Goal: Task Accomplishment & Management: Complete application form

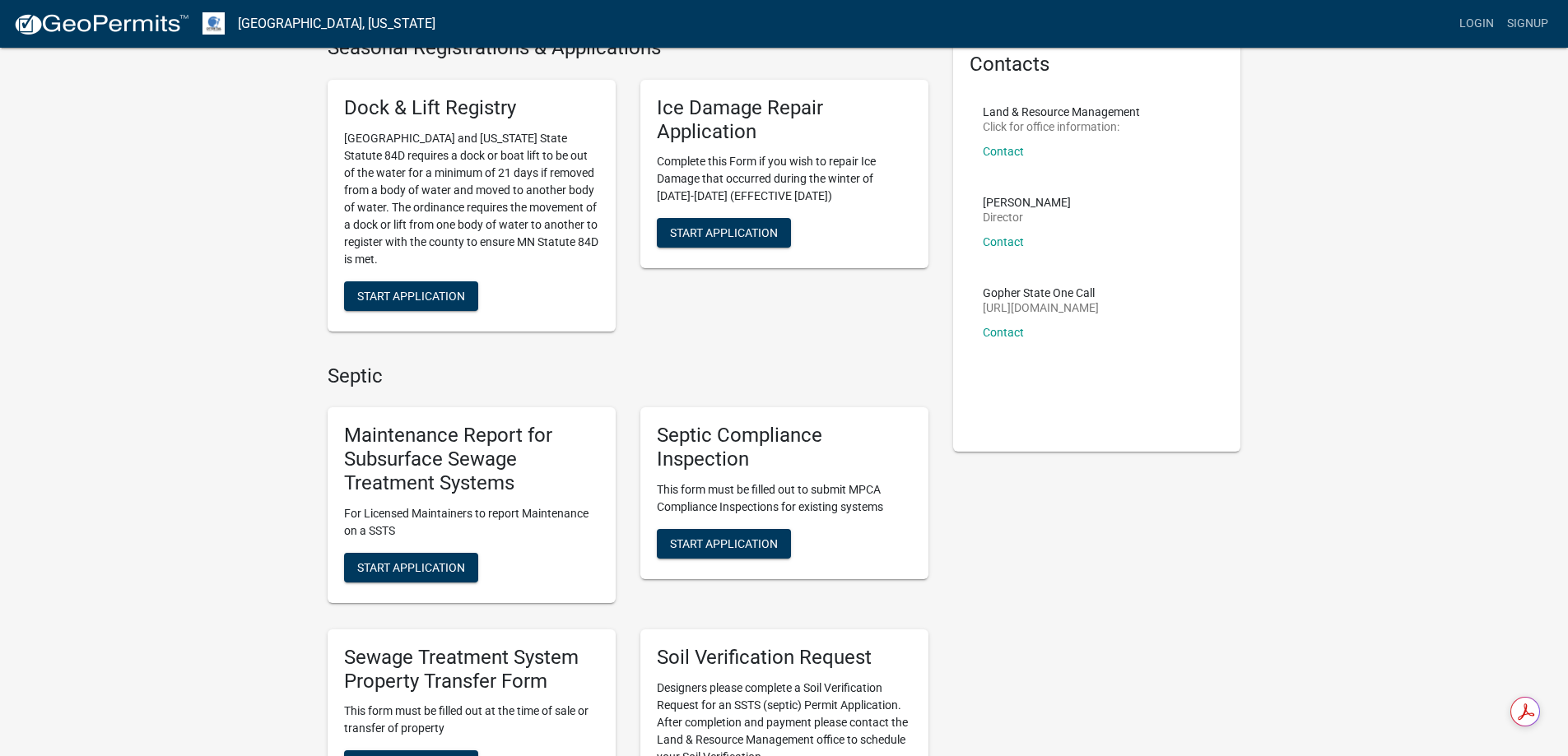
scroll to position [247, 0]
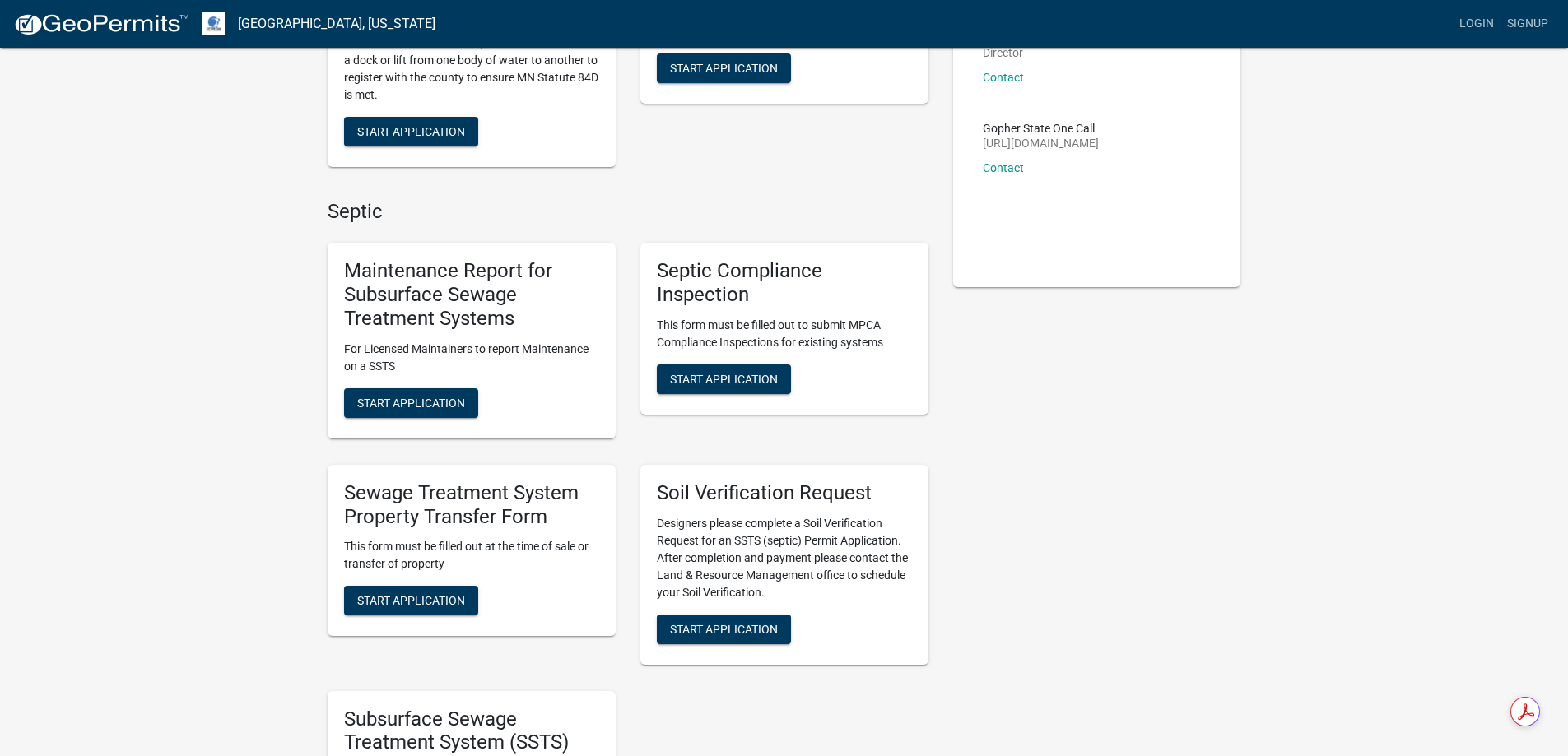
drag, startPoint x: 400, startPoint y: 598, endPoint x: 277, endPoint y: 577, distance: 124.8
click at [382, 598] on span "Start Application" at bounding box center [411, 601] width 108 height 13
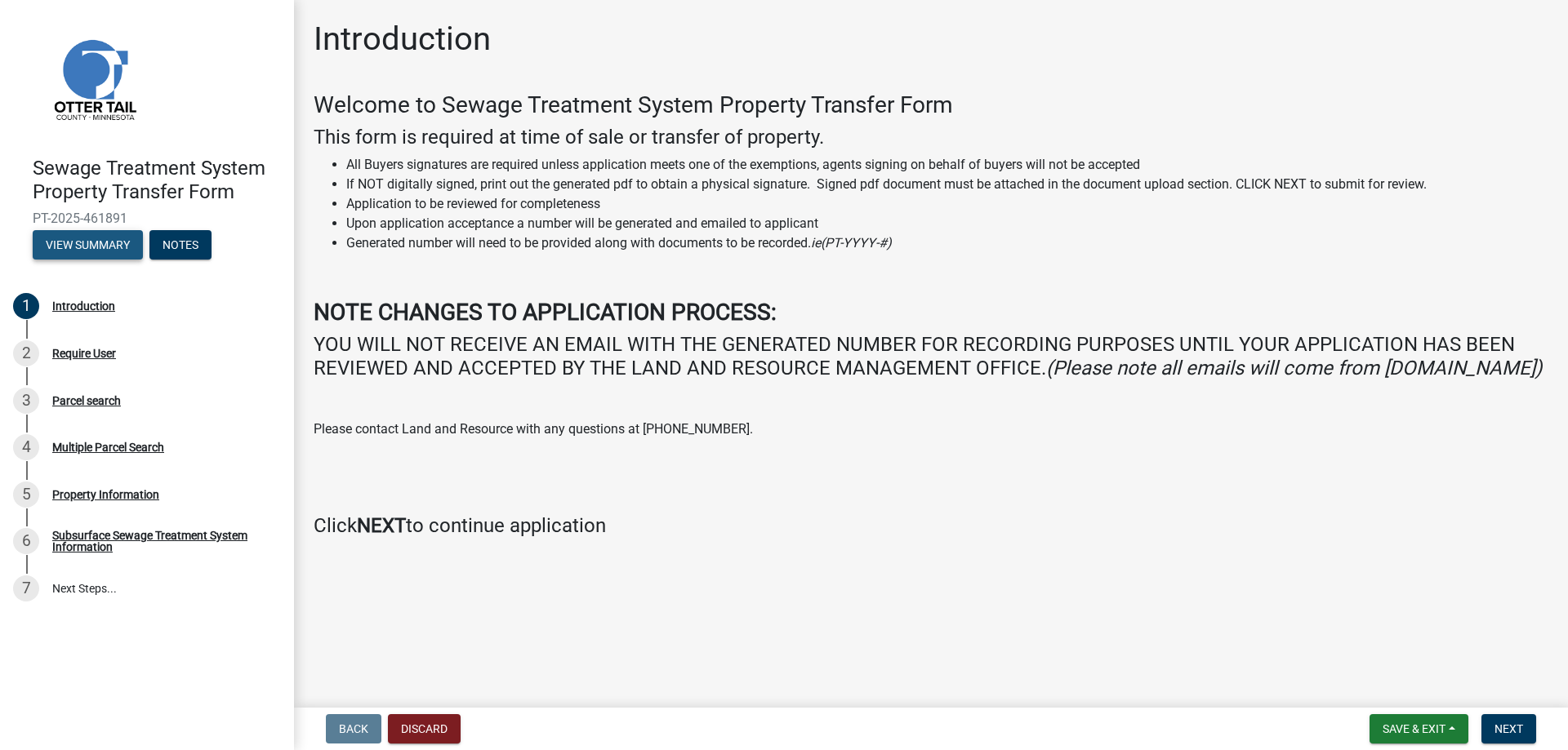
click at [82, 238] on button "View Summary" at bounding box center [88, 244] width 110 height 29
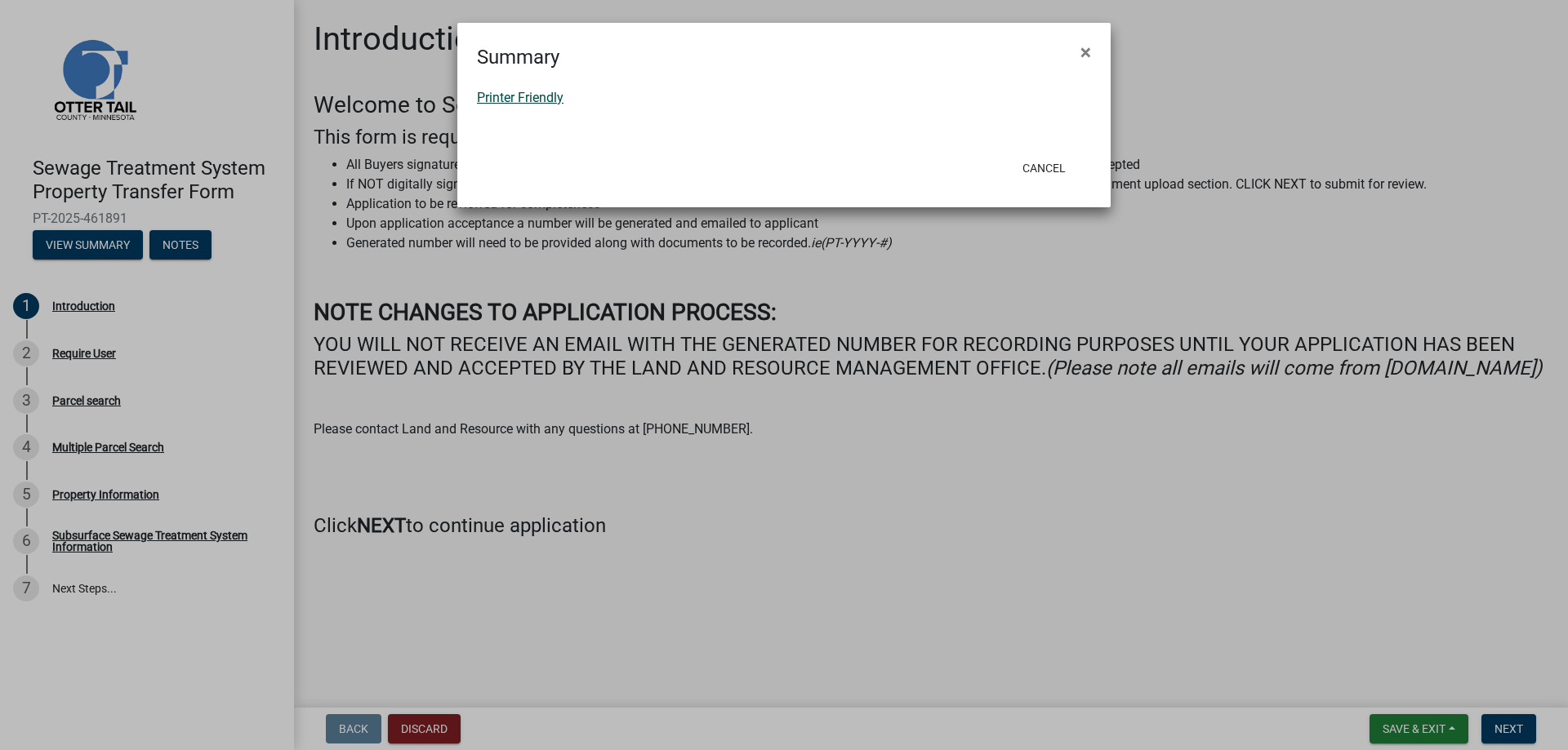
click at [546, 92] on link "Printer Friendly" at bounding box center [520, 97] width 87 height 15
click at [1083, 48] on span "×" at bounding box center [1086, 52] width 10 height 23
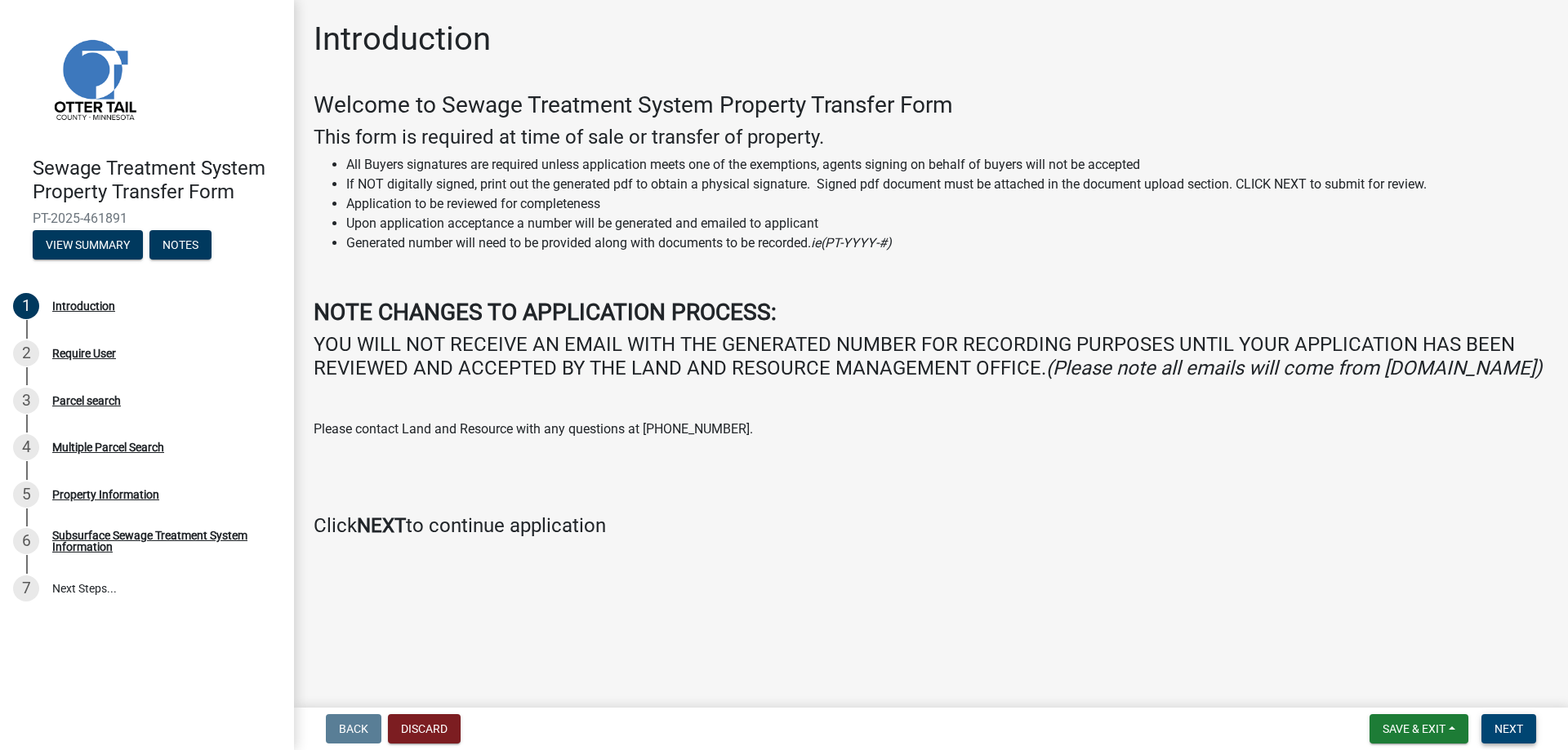
click at [1497, 717] on button "Next" at bounding box center [1509, 728] width 55 height 29
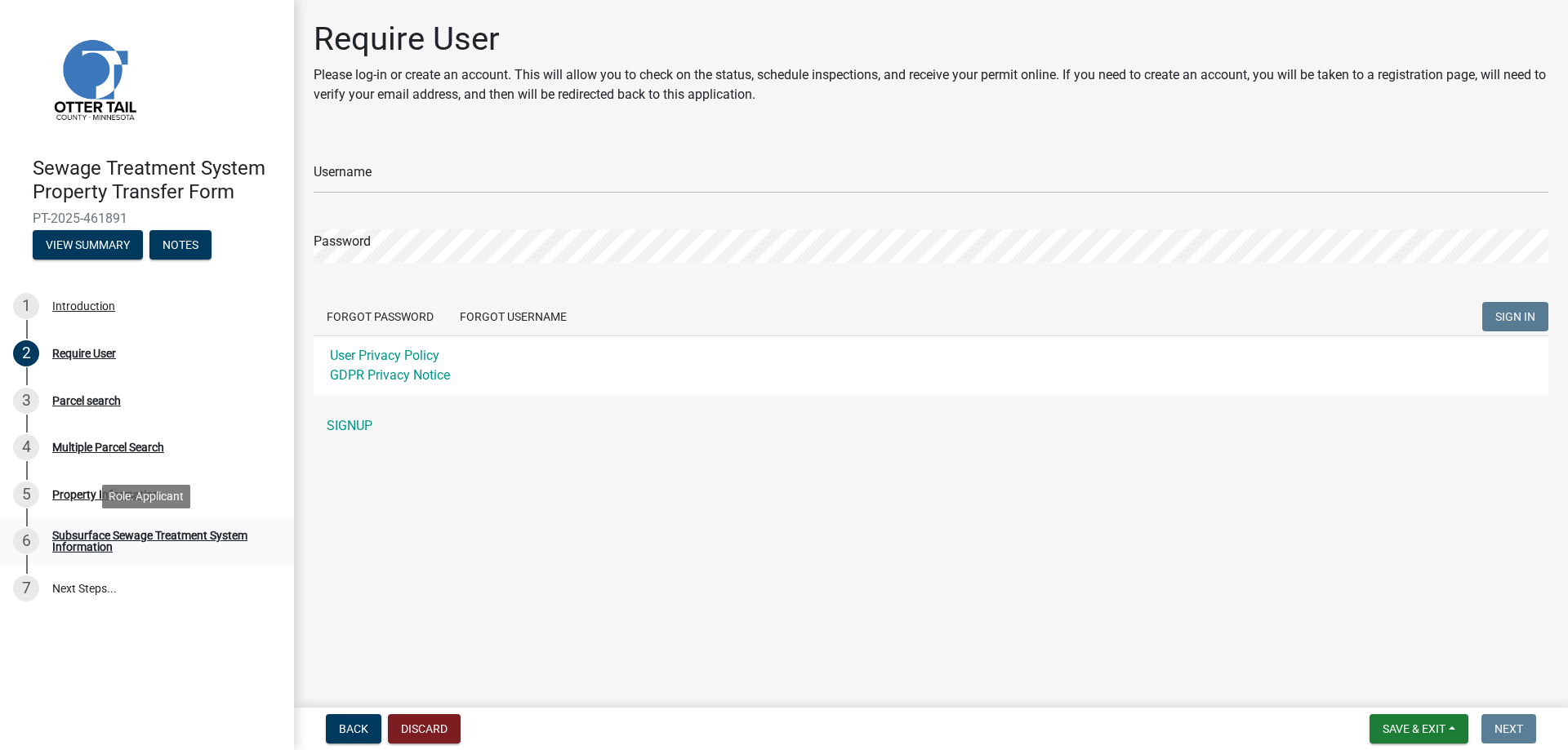
click at [92, 539] on div "Subsurface Sewage Treatment System Information" at bounding box center [160, 542] width 215 height 23
click at [92, 531] on div "Subsurface Sewage Treatment System Information" at bounding box center [160, 542] width 215 height 23
click at [59, 398] on div "Parcel search" at bounding box center [86, 401] width 69 height 11
click at [81, 582] on link "7 Next Steps..." at bounding box center [147, 589] width 295 height 47
click at [346, 728] on span "Back" at bounding box center [353, 729] width 29 height 13
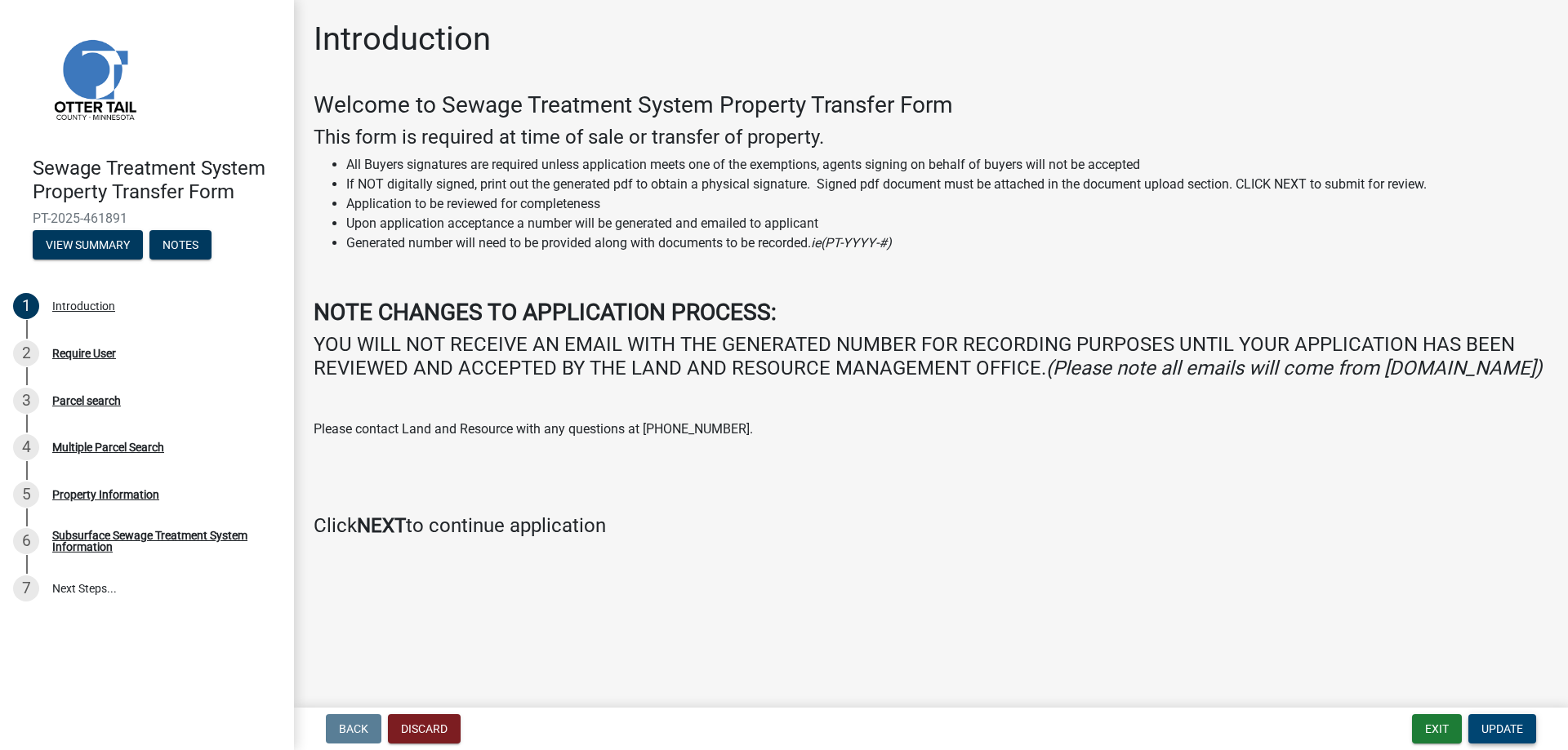
click at [1498, 720] on button "Update" at bounding box center [1503, 728] width 68 height 29
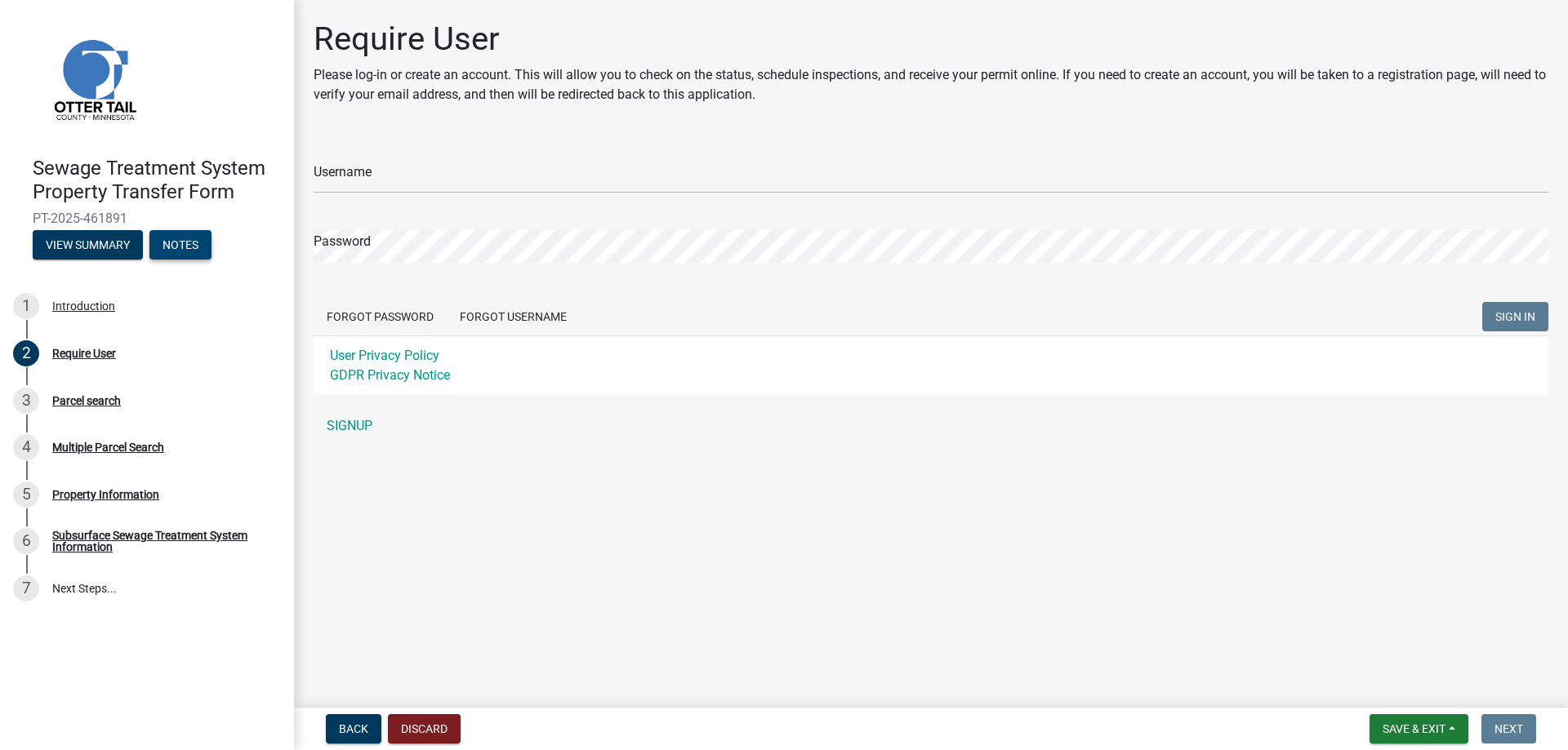
click at [190, 249] on button "Notes" at bounding box center [180, 244] width 62 height 29
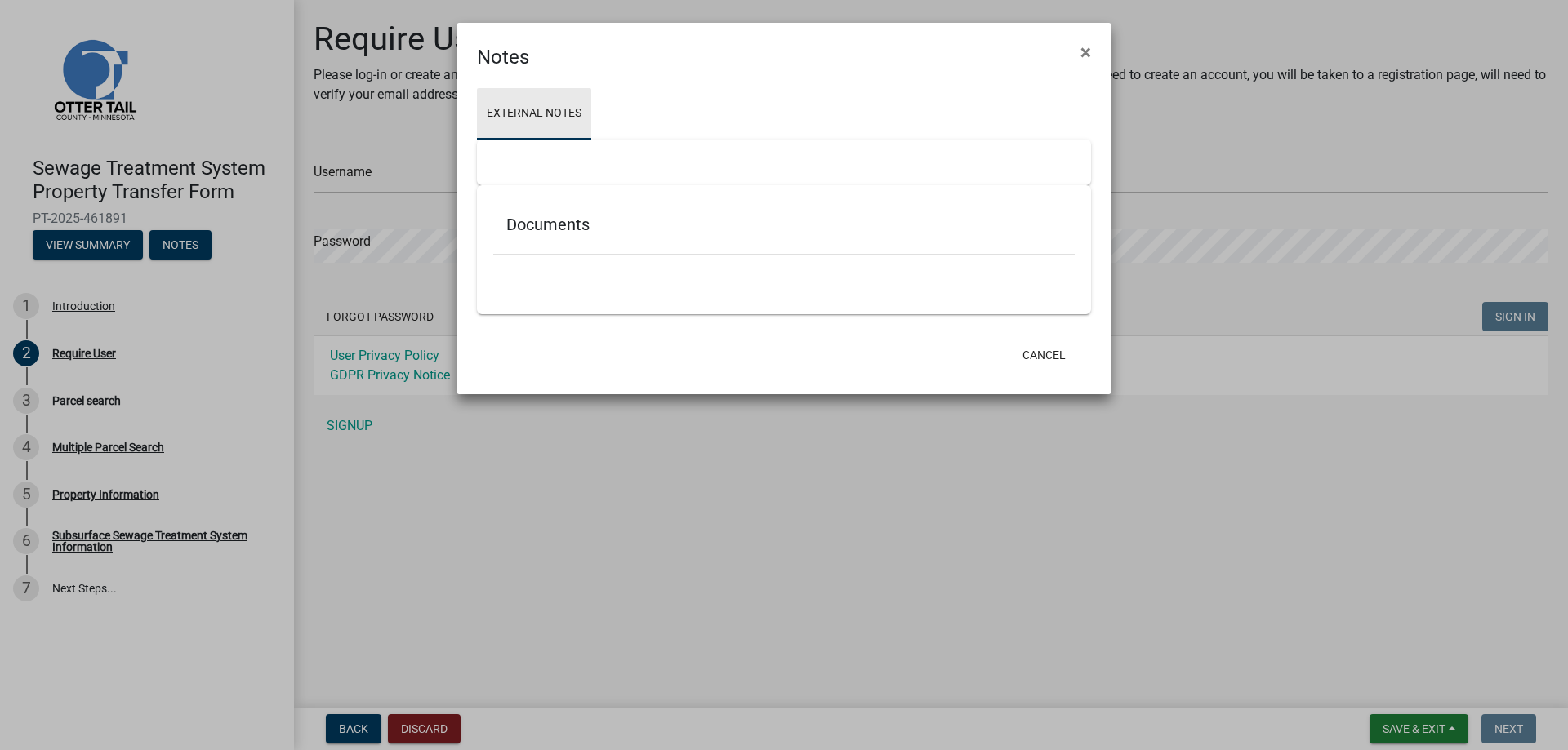
click at [561, 112] on link "External Notes" at bounding box center [533, 113] width 114 height 52
click at [543, 223] on h5 "Documents" at bounding box center [784, 225] width 555 height 20
click at [543, 224] on h5 "Documents" at bounding box center [784, 225] width 555 height 20
click at [1087, 58] on span "×" at bounding box center [1086, 52] width 10 height 23
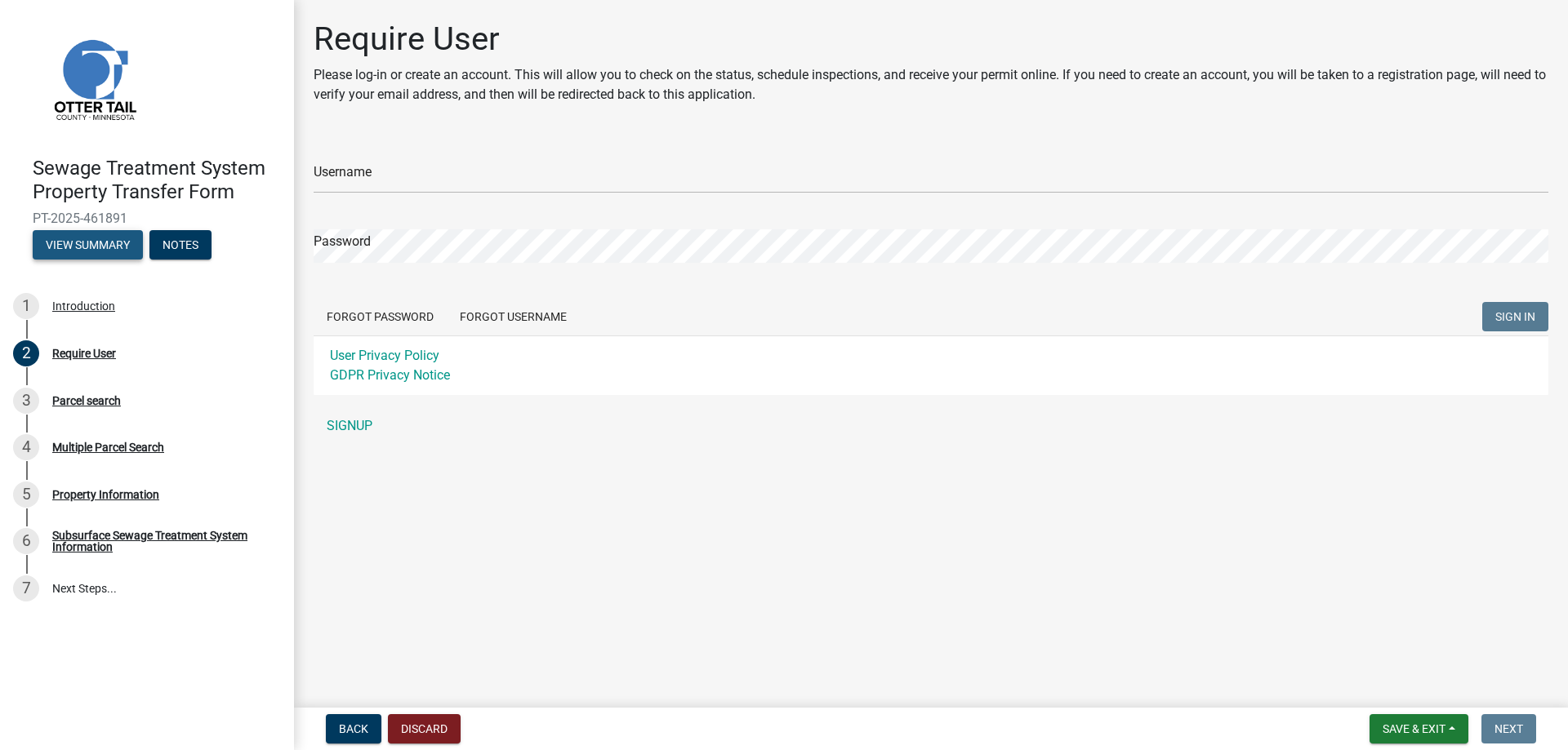
click at [91, 242] on button "View Summary" at bounding box center [88, 244] width 110 height 29
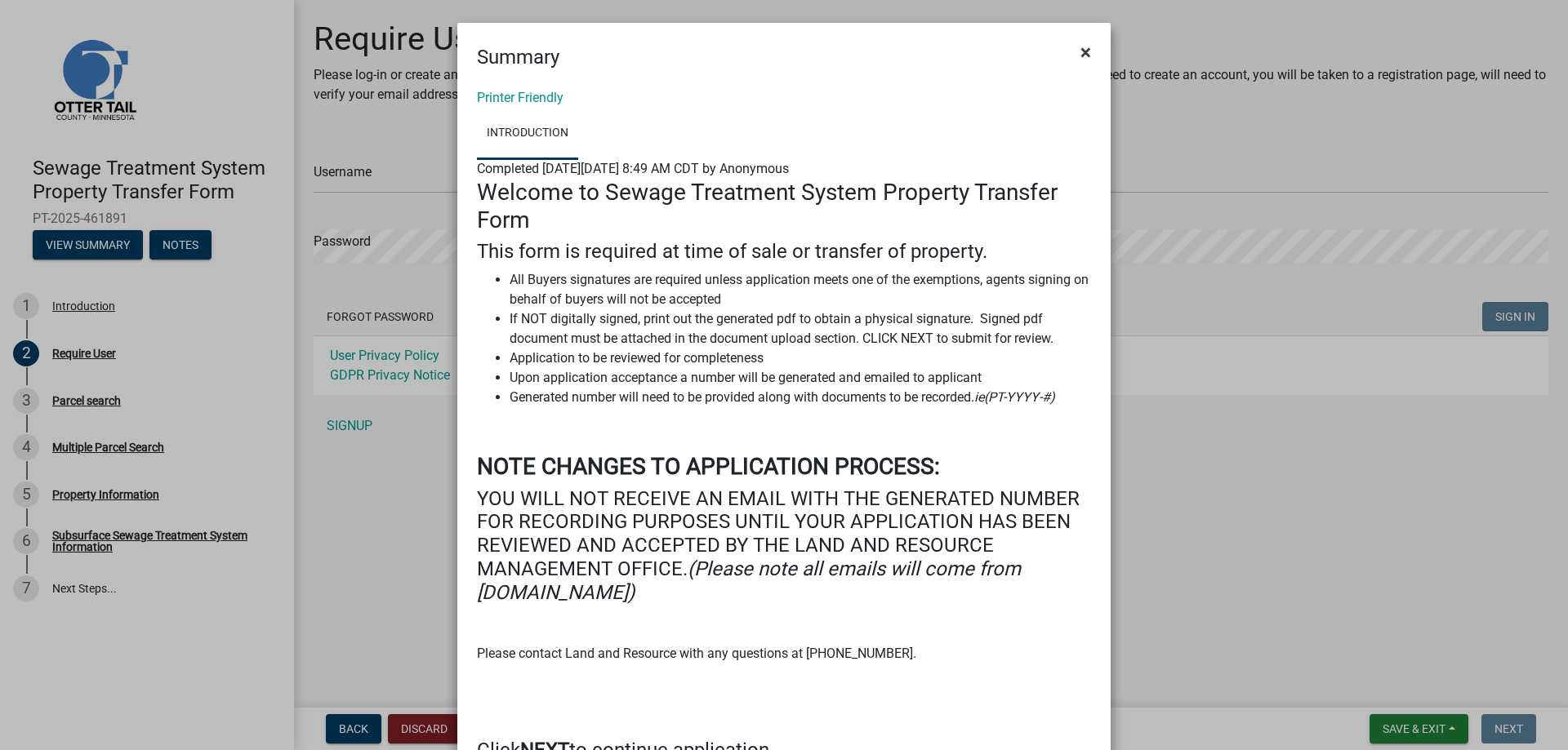
click at [1083, 51] on span "×" at bounding box center [1086, 52] width 10 height 23
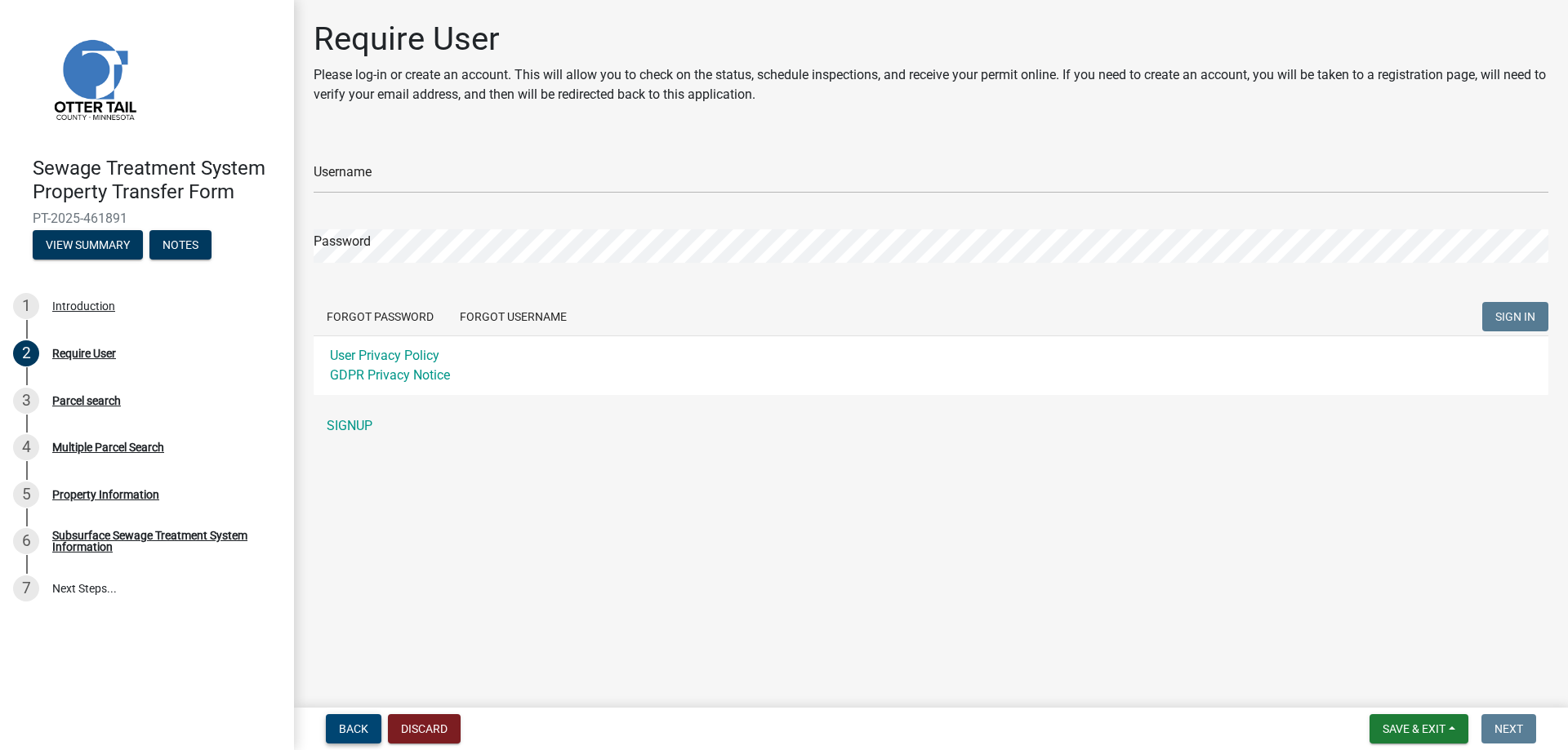
click at [346, 724] on span "Back" at bounding box center [353, 729] width 29 height 13
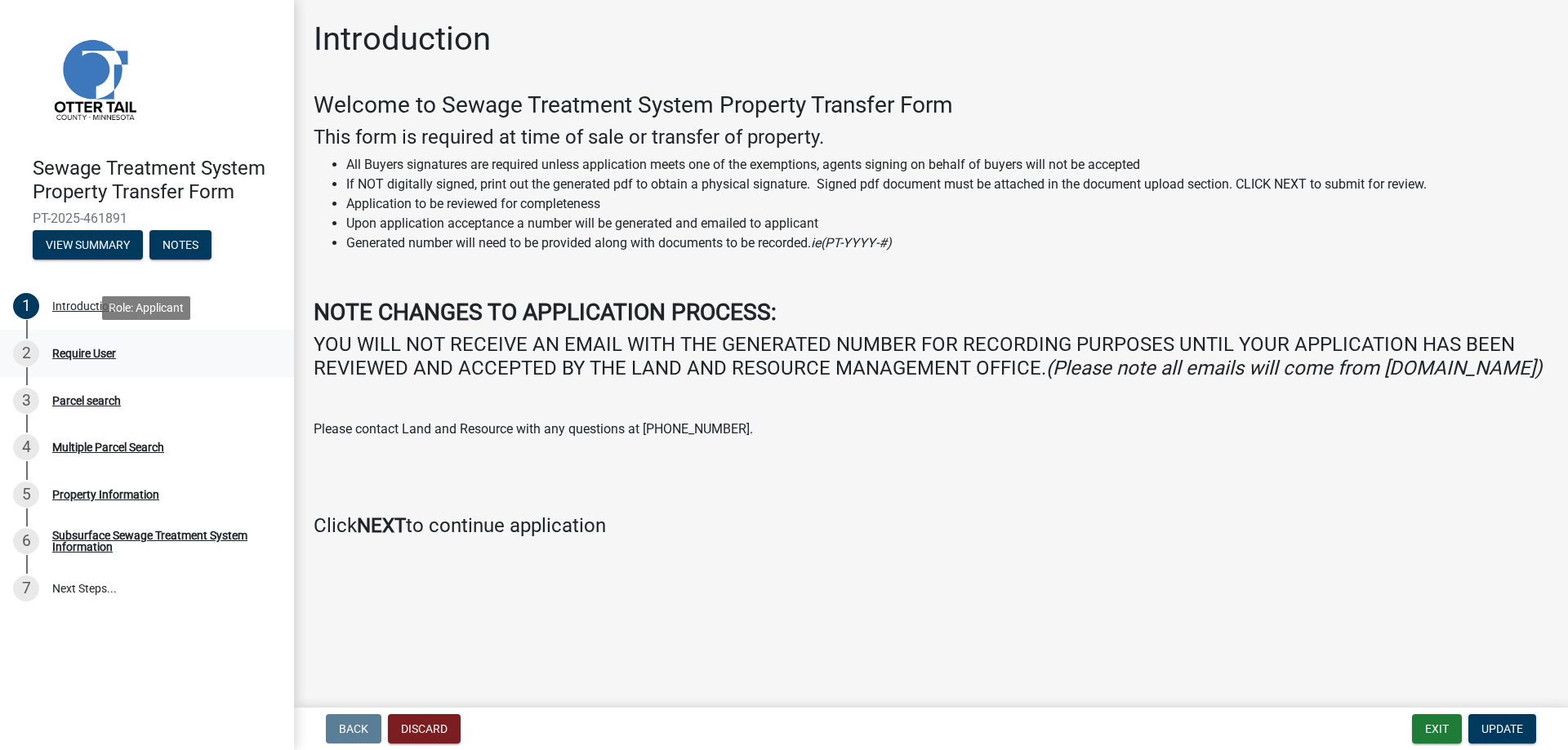
click at [76, 354] on div "Require User" at bounding box center [83, 354] width 63 height 11
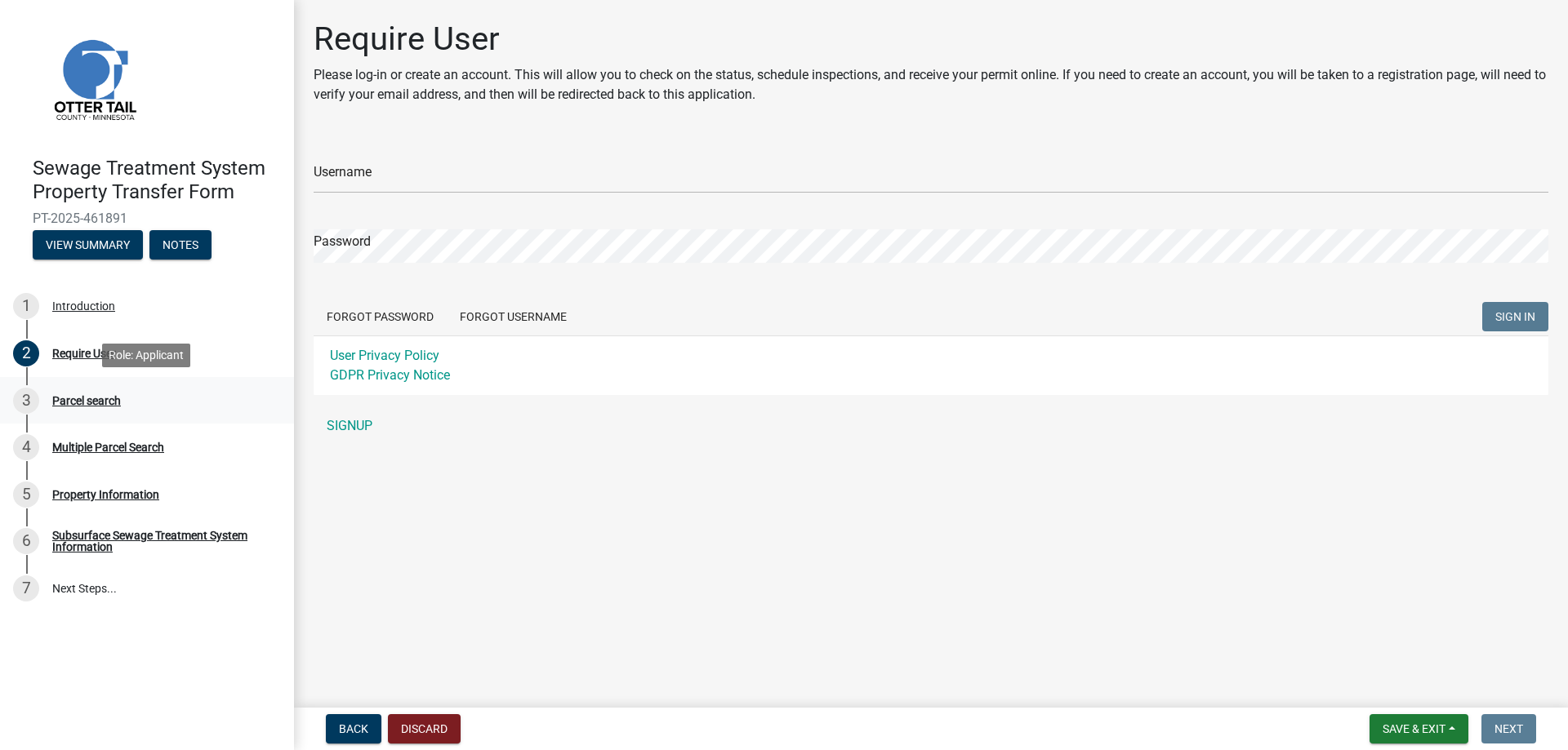
click at [71, 407] on div "Parcel search" at bounding box center [86, 401] width 69 height 11
click at [71, 400] on div "Parcel search" at bounding box center [86, 401] width 69 height 11
click at [71, 397] on div "Parcel search" at bounding box center [86, 401] width 69 height 11
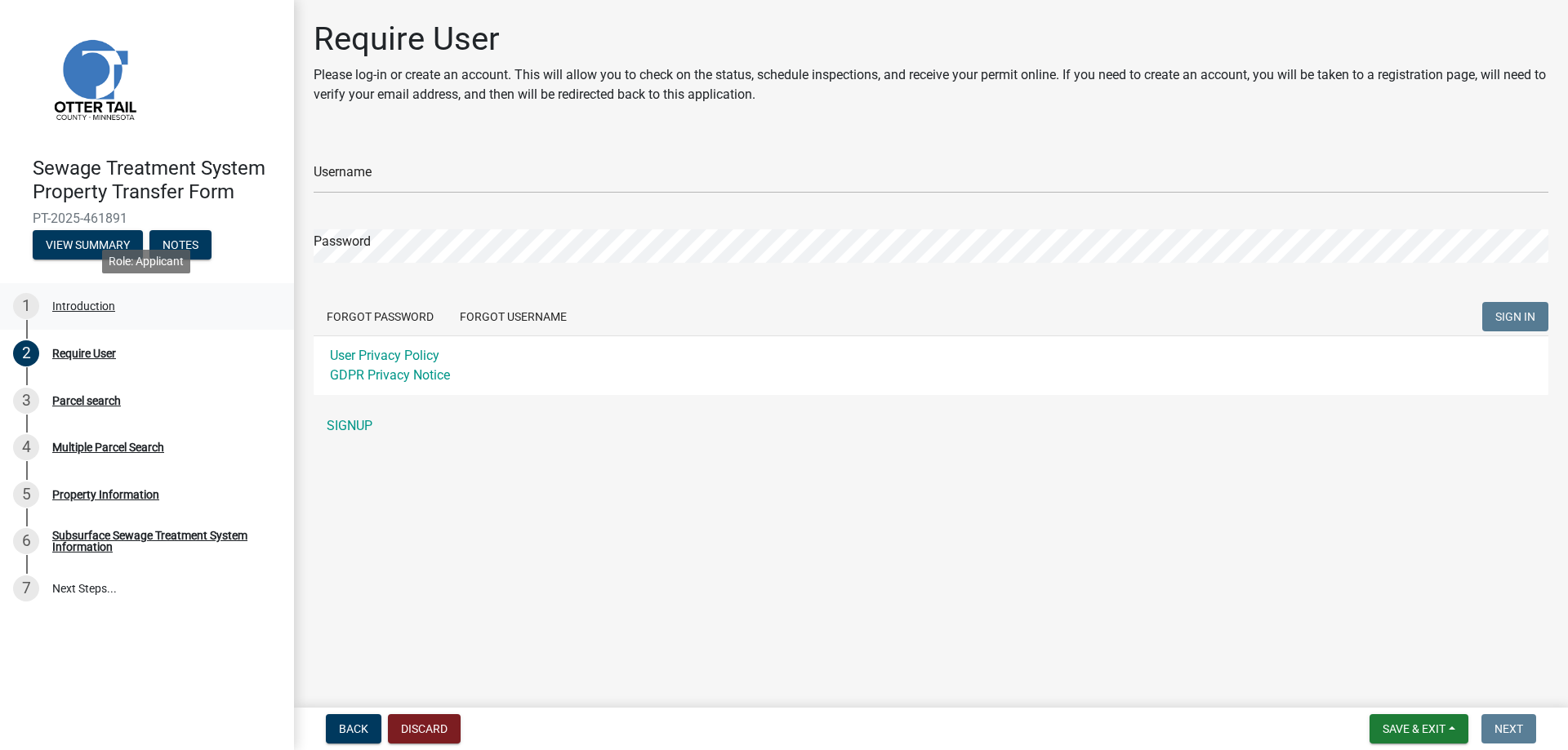
click at [70, 308] on div "Introduction" at bounding box center [83, 306] width 63 height 11
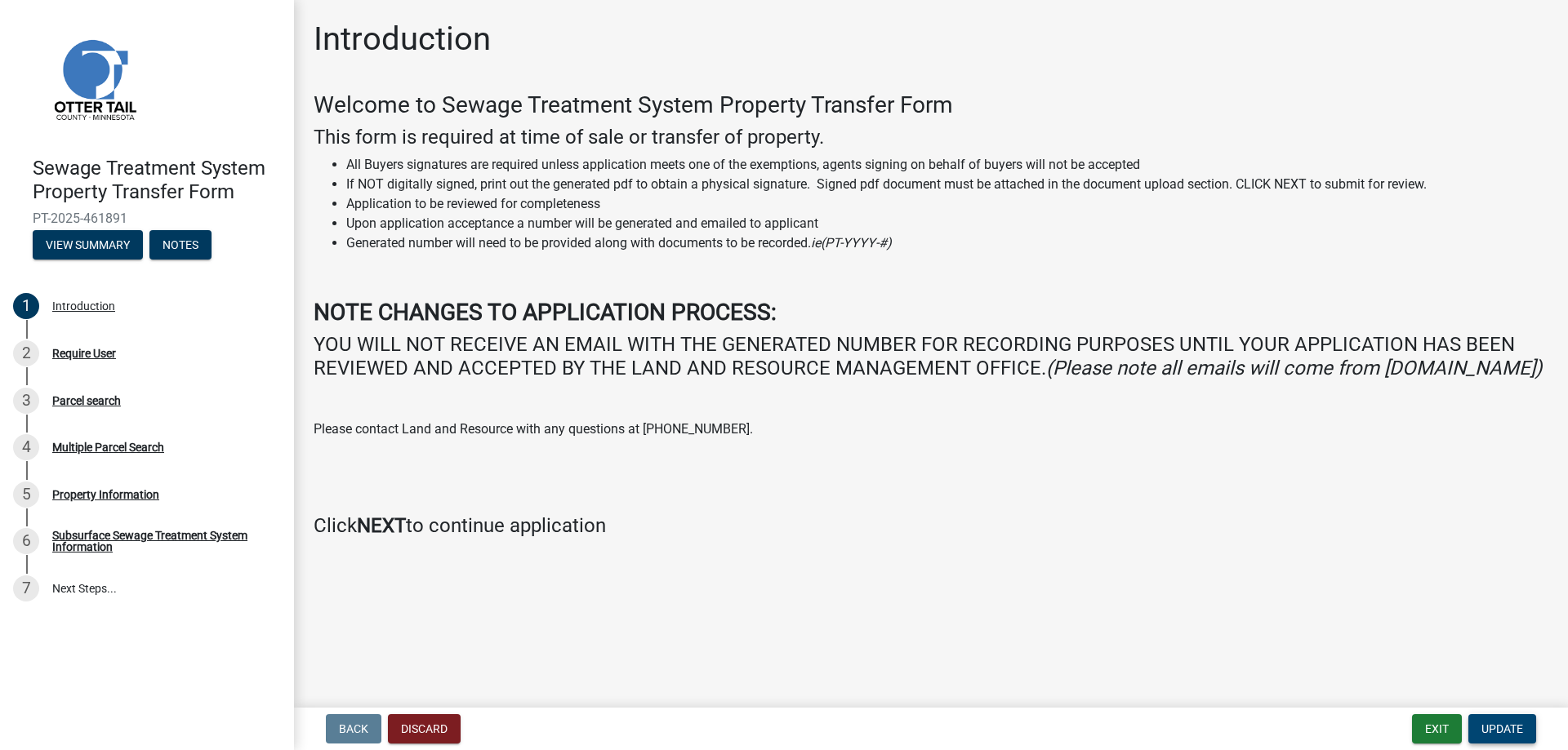
click at [1507, 730] on span "Update" at bounding box center [1503, 729] width 42 height 13
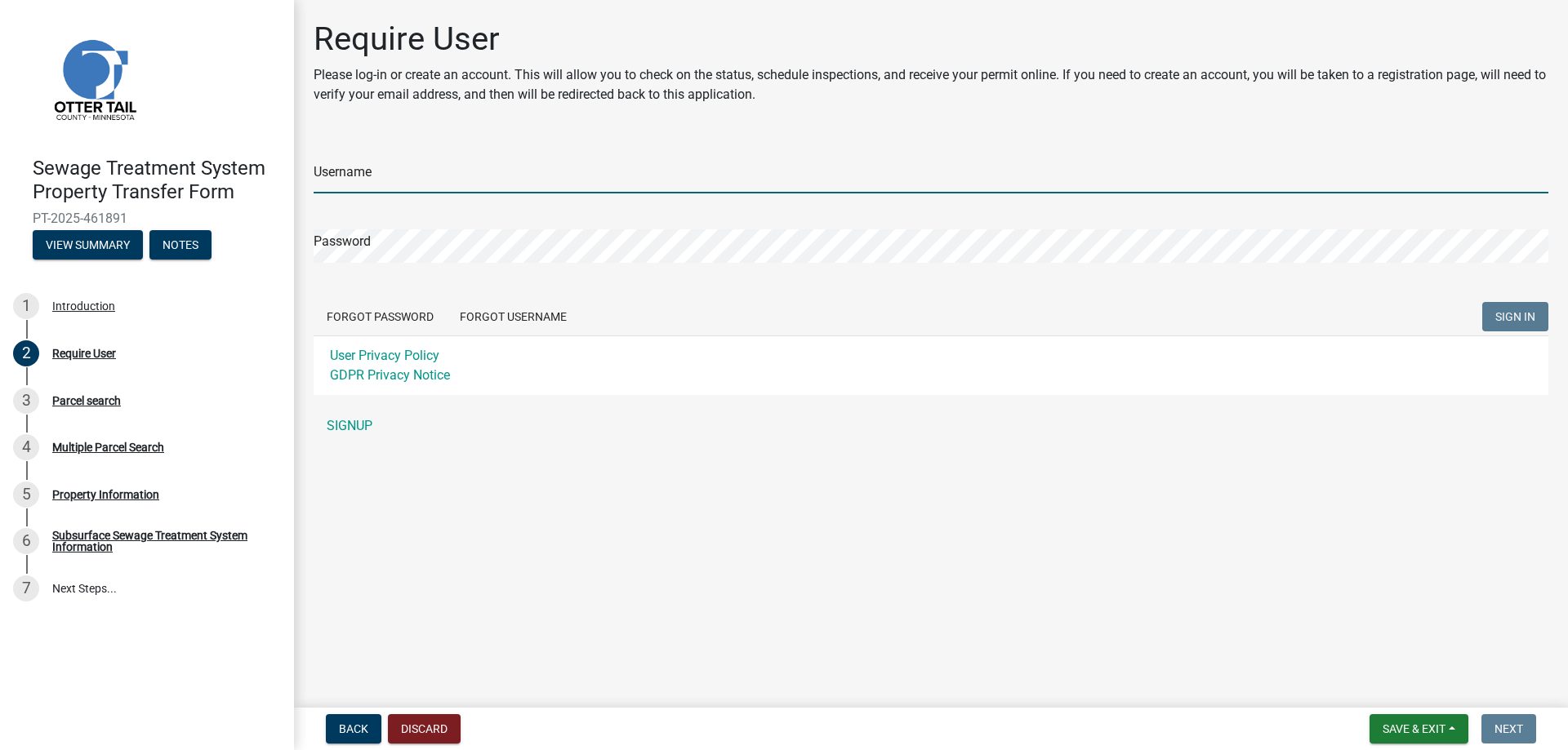
click at [338, 174] on input "Username" at bounding box center [931, 176] width 1235 height 33
click at [345, 415] on div "Username Password Forgot Password Forgot Username SIGN IN User Privacy Policy G…" at bounding box center [931, 290] width 1235 height 306
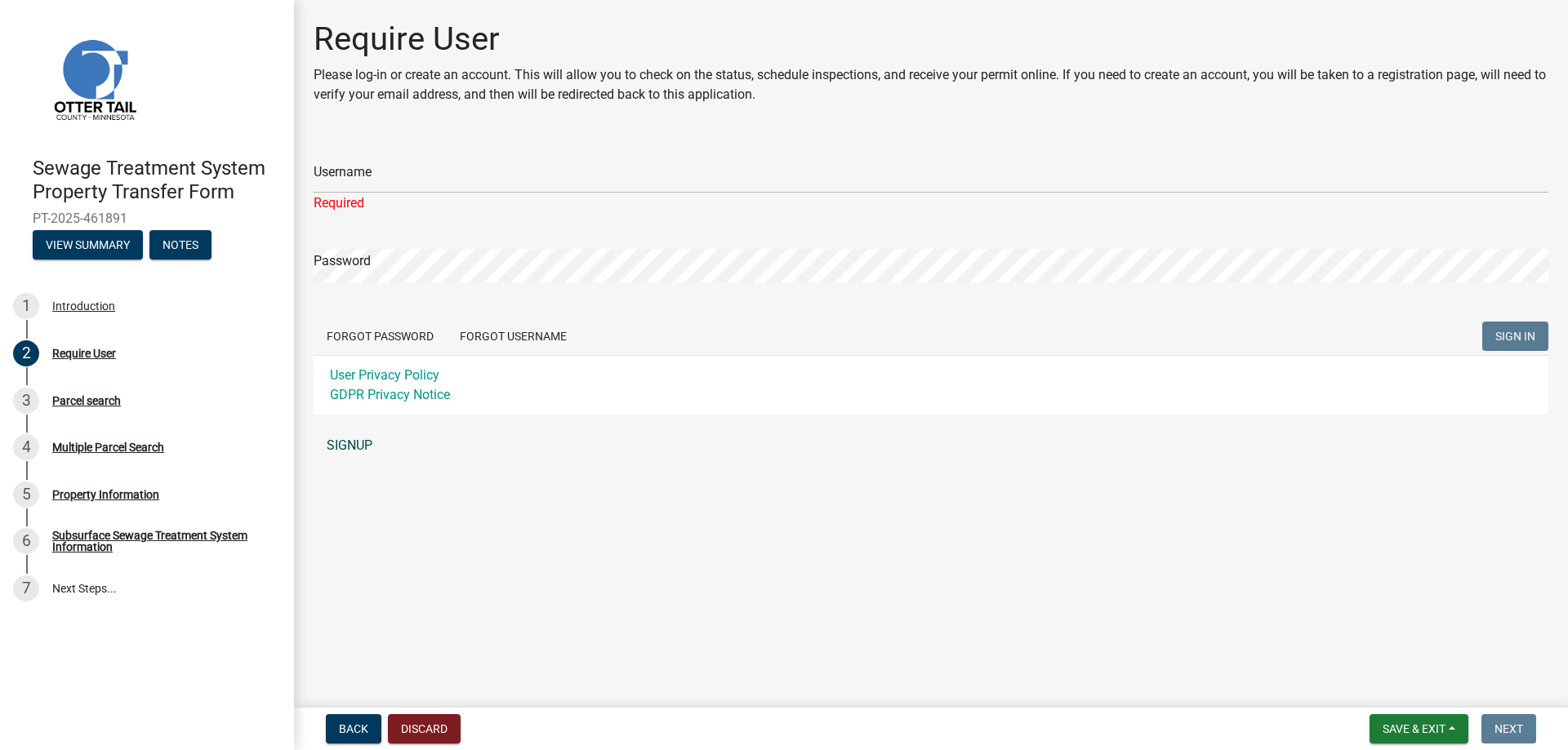
click at [354, 440] on link "SIGNUP" at bounding box center [931, 445] width 1235 height 33
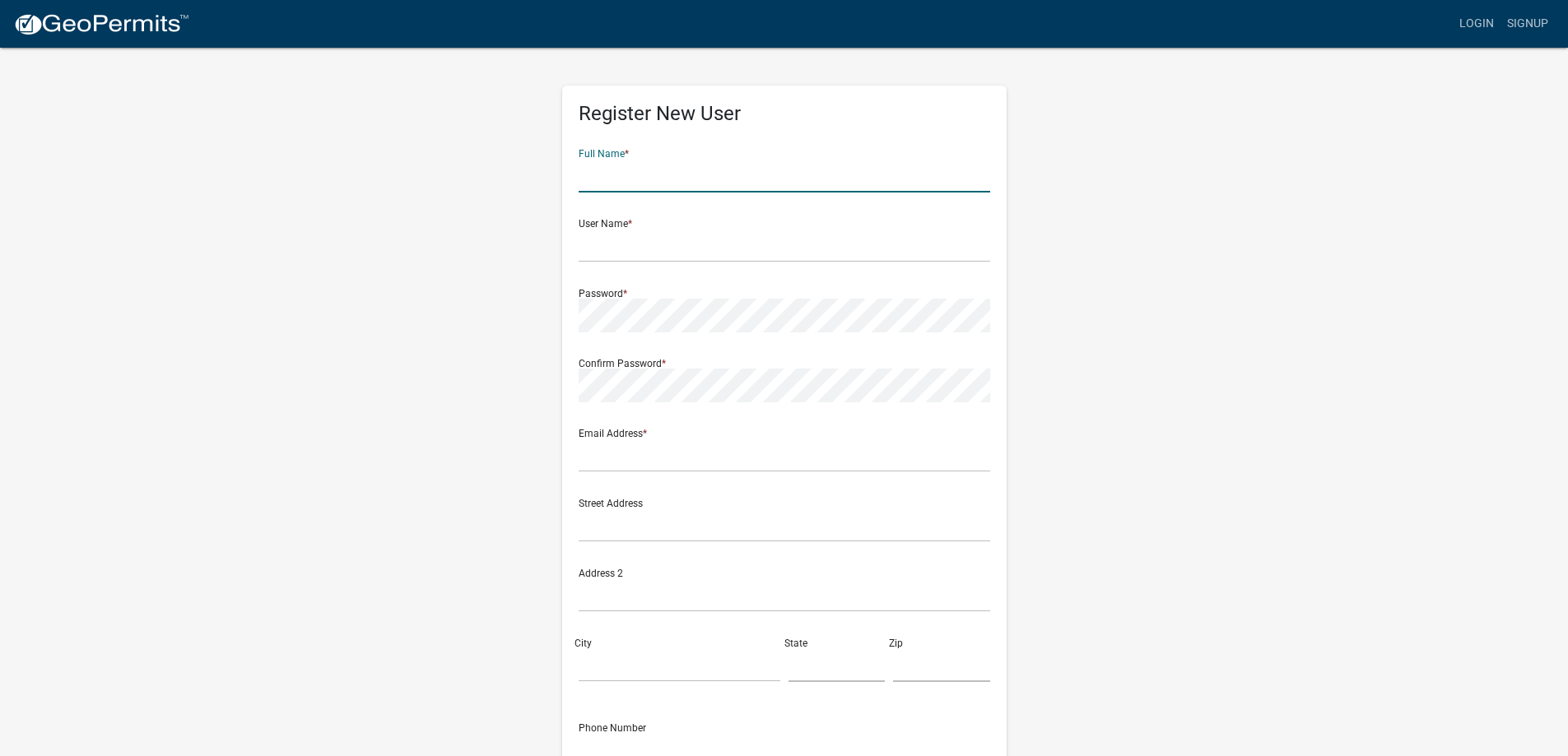
click at [595, 174] on input "text" at bounding box center [784, 175] width 412 height 33
type input "Lisa Otremba"
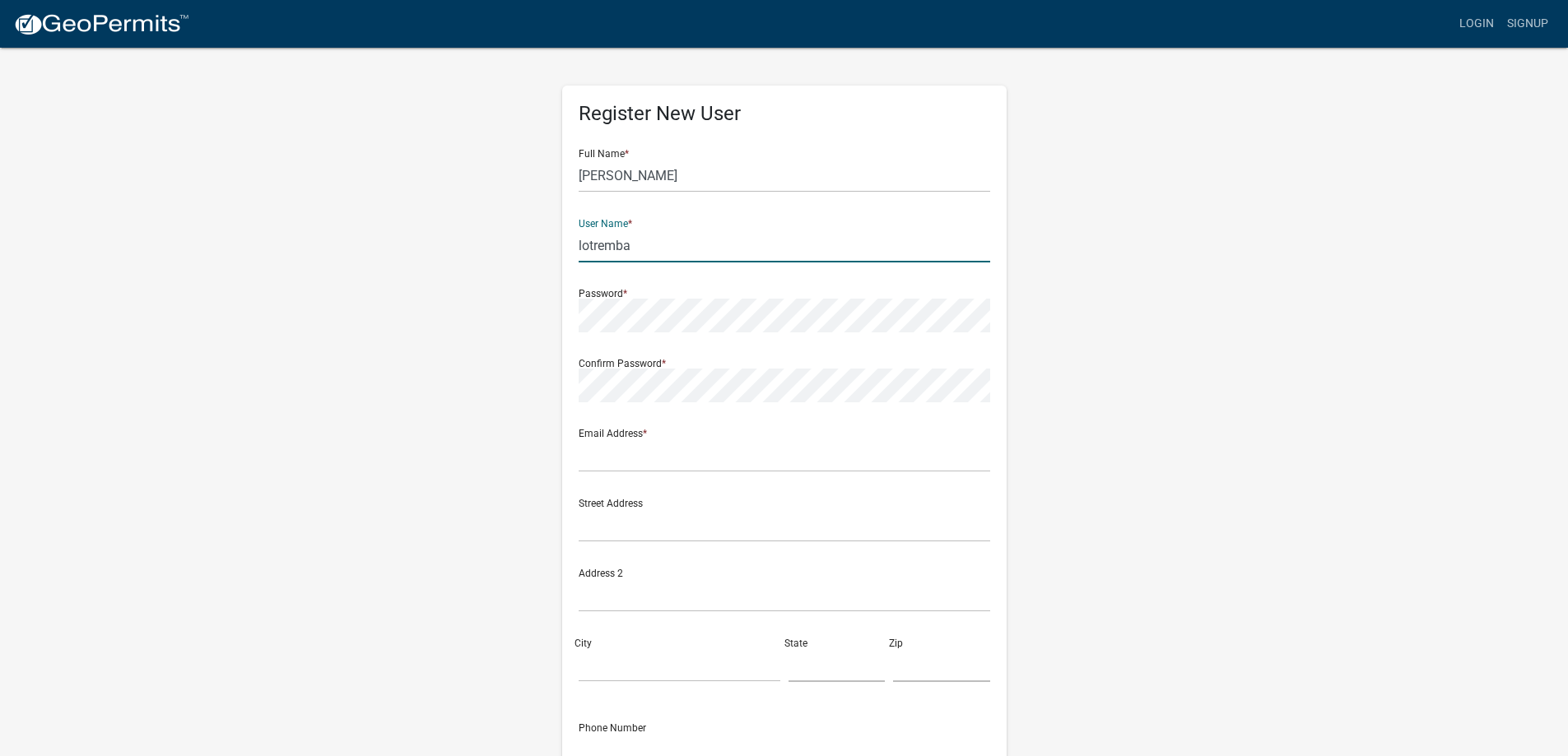
type input "lotremba"
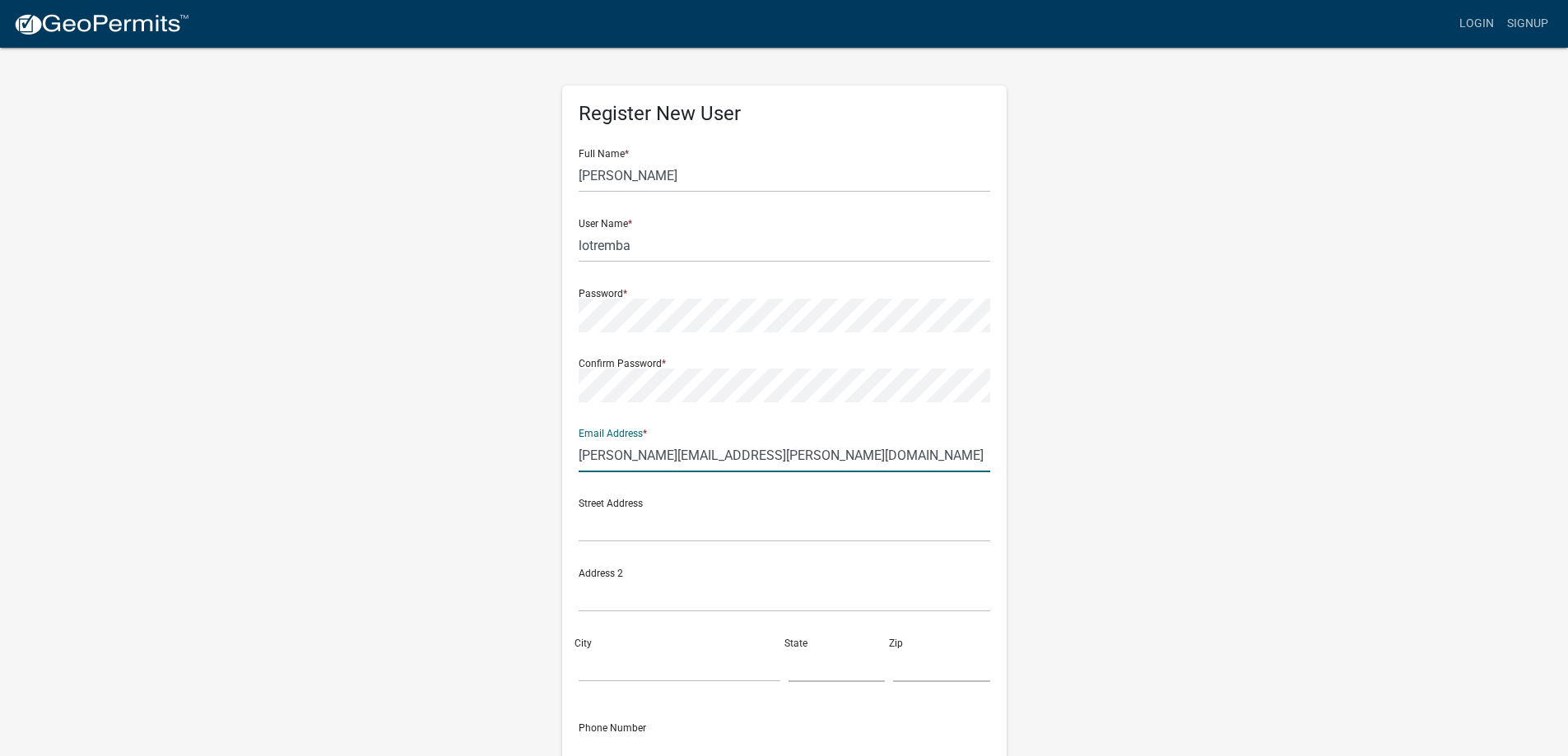
type input "lisa.otremba@compeer.com"
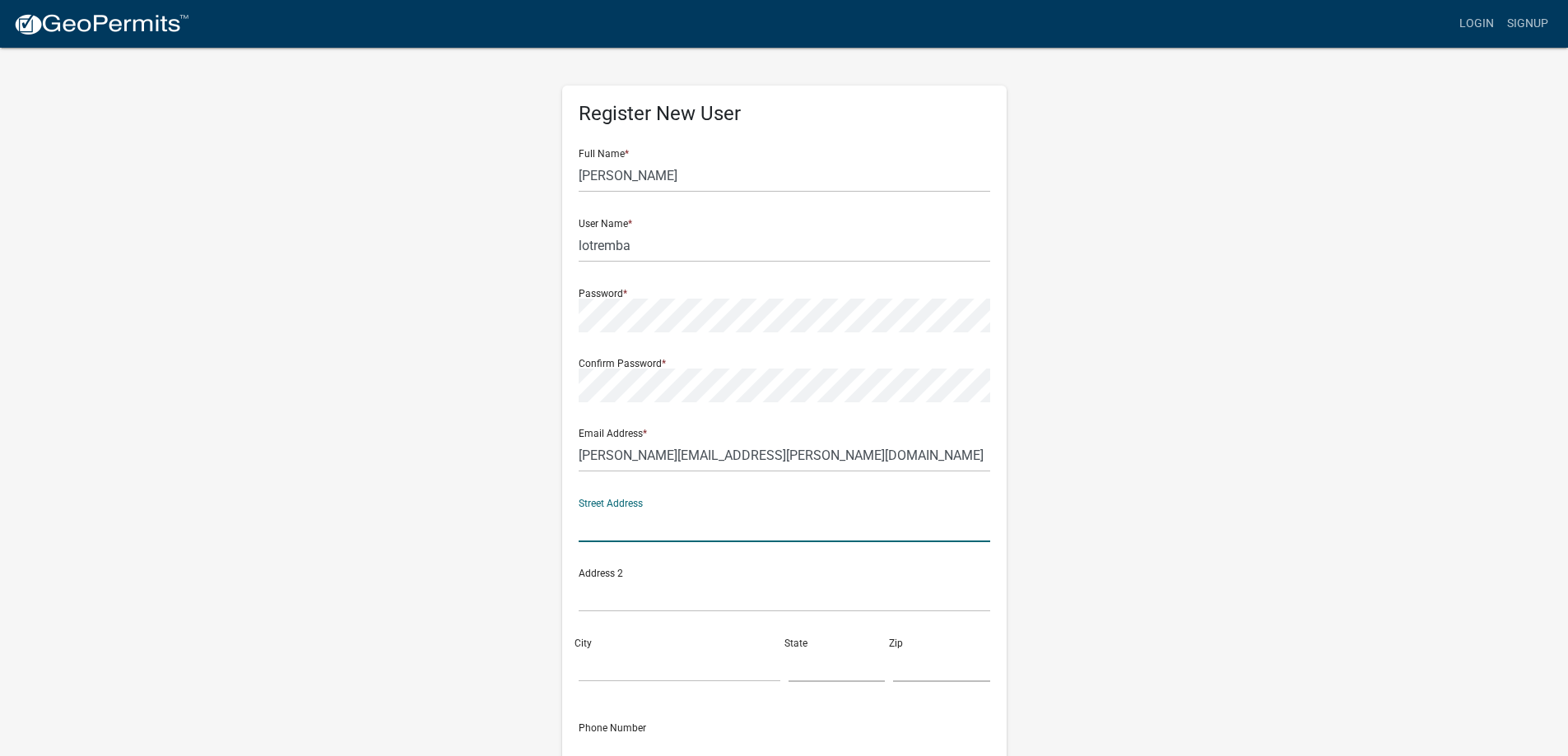
scroll to position [170, 0]
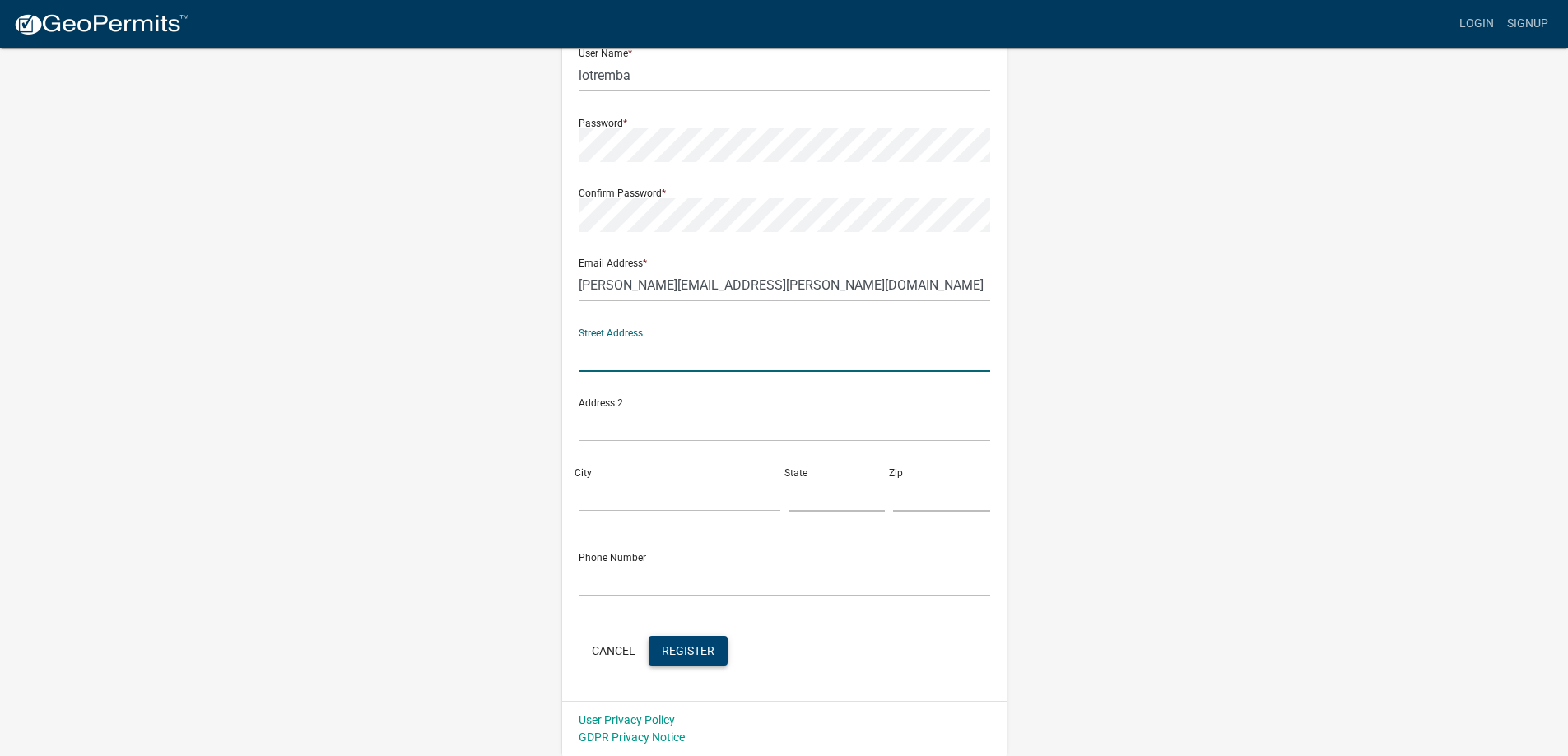
click at [679, 650] on span "Register" at bounding box center [688, 650] width 52 height 13
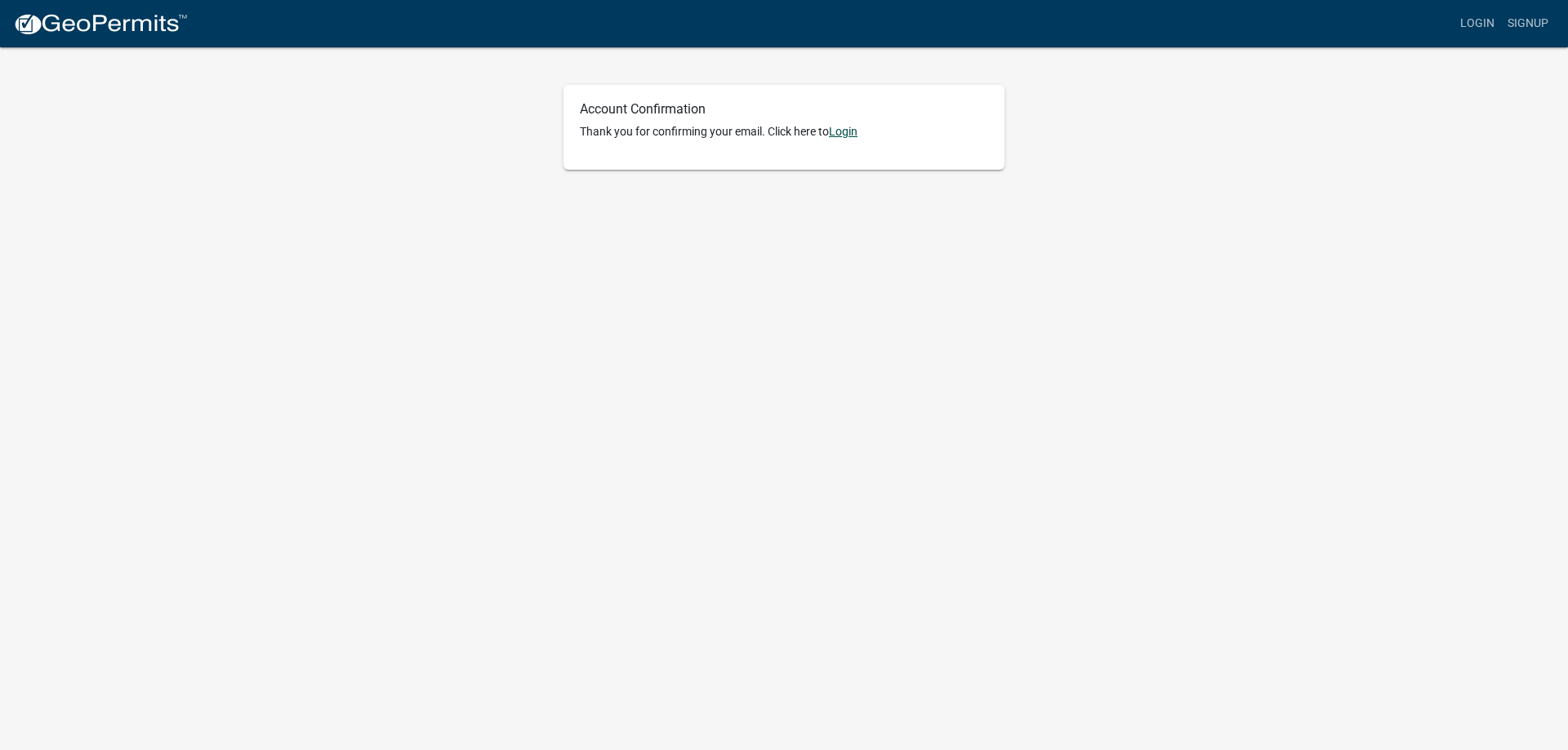
click at [849, 127] on link "Login" at bounding box center [843, 131] width 28 height 13
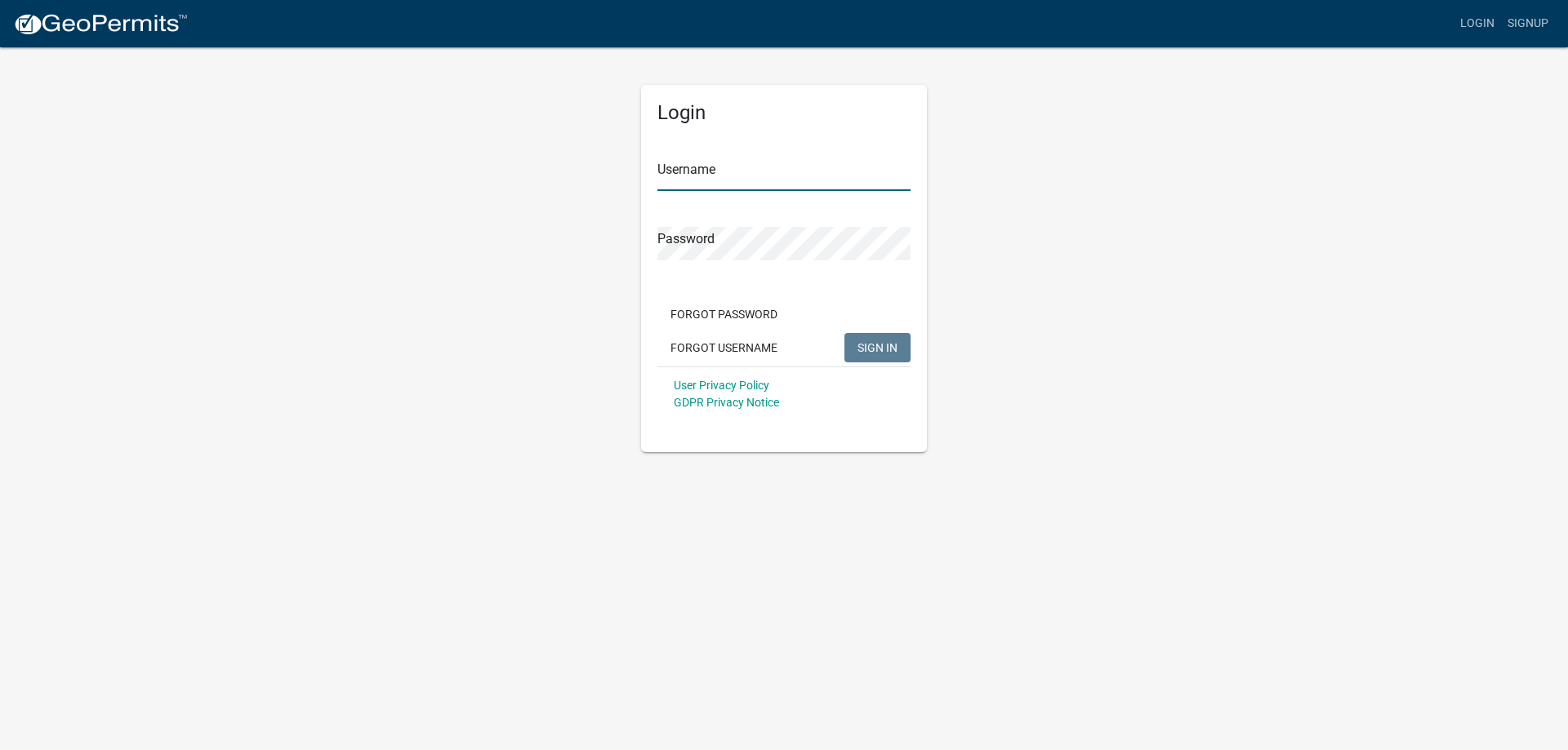
click at [704, 165] on input "Username" at bounding box center [784, 174] width 253 height 33
type input "lotremba"
click at [845, 333] on button "SIGN IN" at bounding box center [878, 347] width 66 height 29
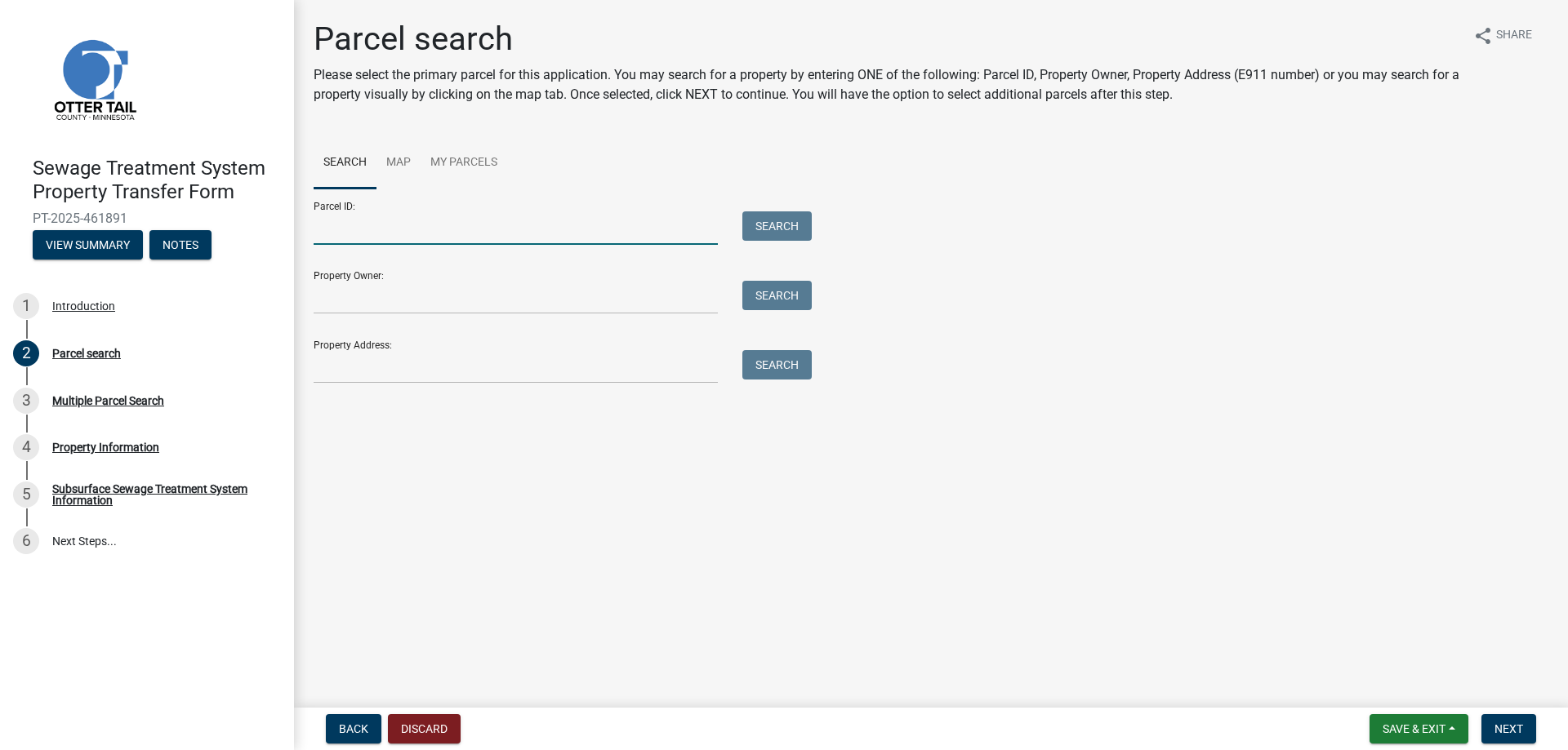
click at [325, 232] on input "Parcel ID:" at bounding box center [515, 227] width 404 height 33
click at [804, 229] on button "Search" at bounding box center [778, 225] width 70 height 29
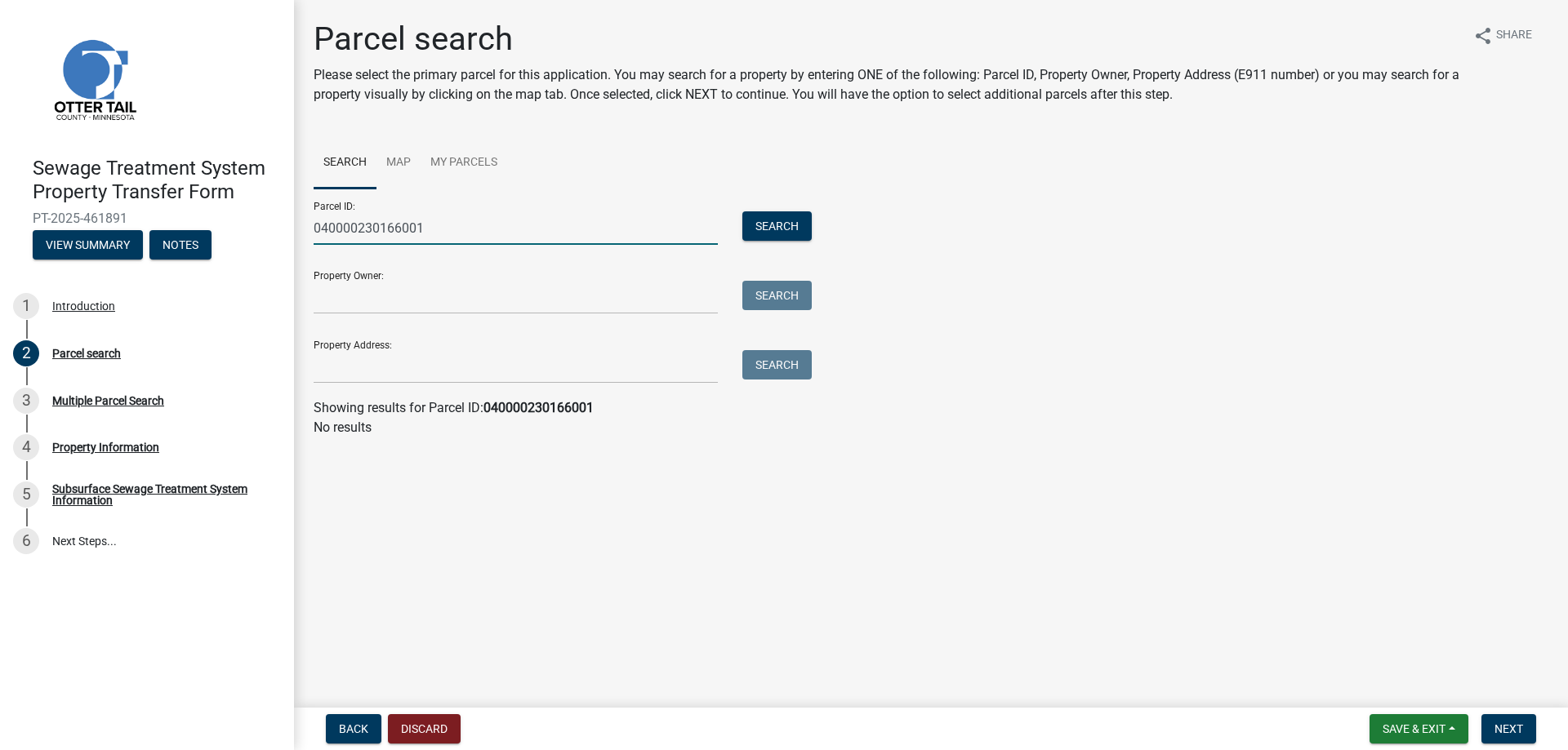
click at [348, 218] on input "040000230166001" at bounding box center [515, 227] width 404 height 33
type input "04000230166001"
click at [784, 223] on button "Search" at bounding box center [778, 225] width 70 height 29
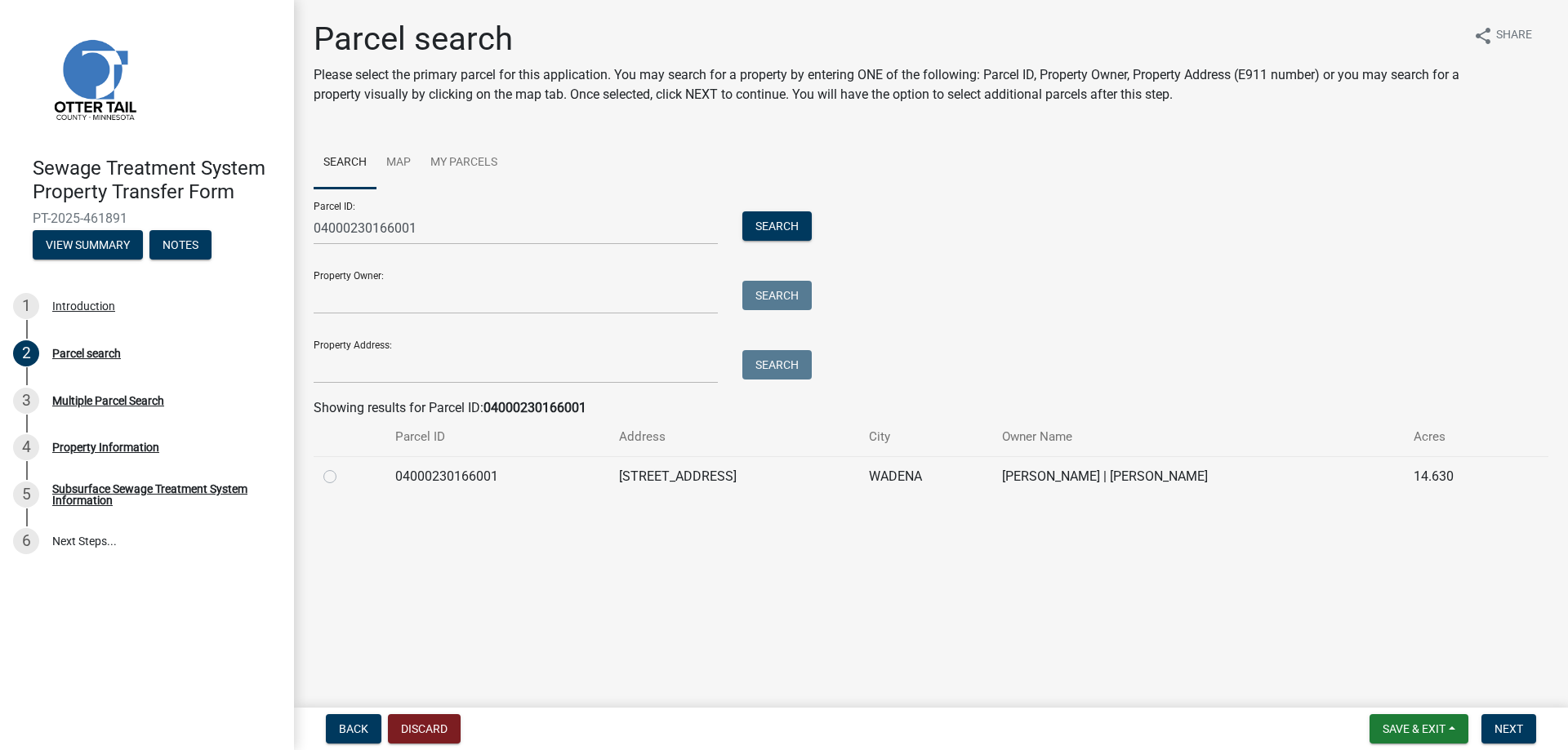
click at [343, 467] on label at bounding box center [343, 467] width 0 height 0
click at [343, 477] on input "radio" at bounding box center [347, 472] width 10 height 10
radio input "true"
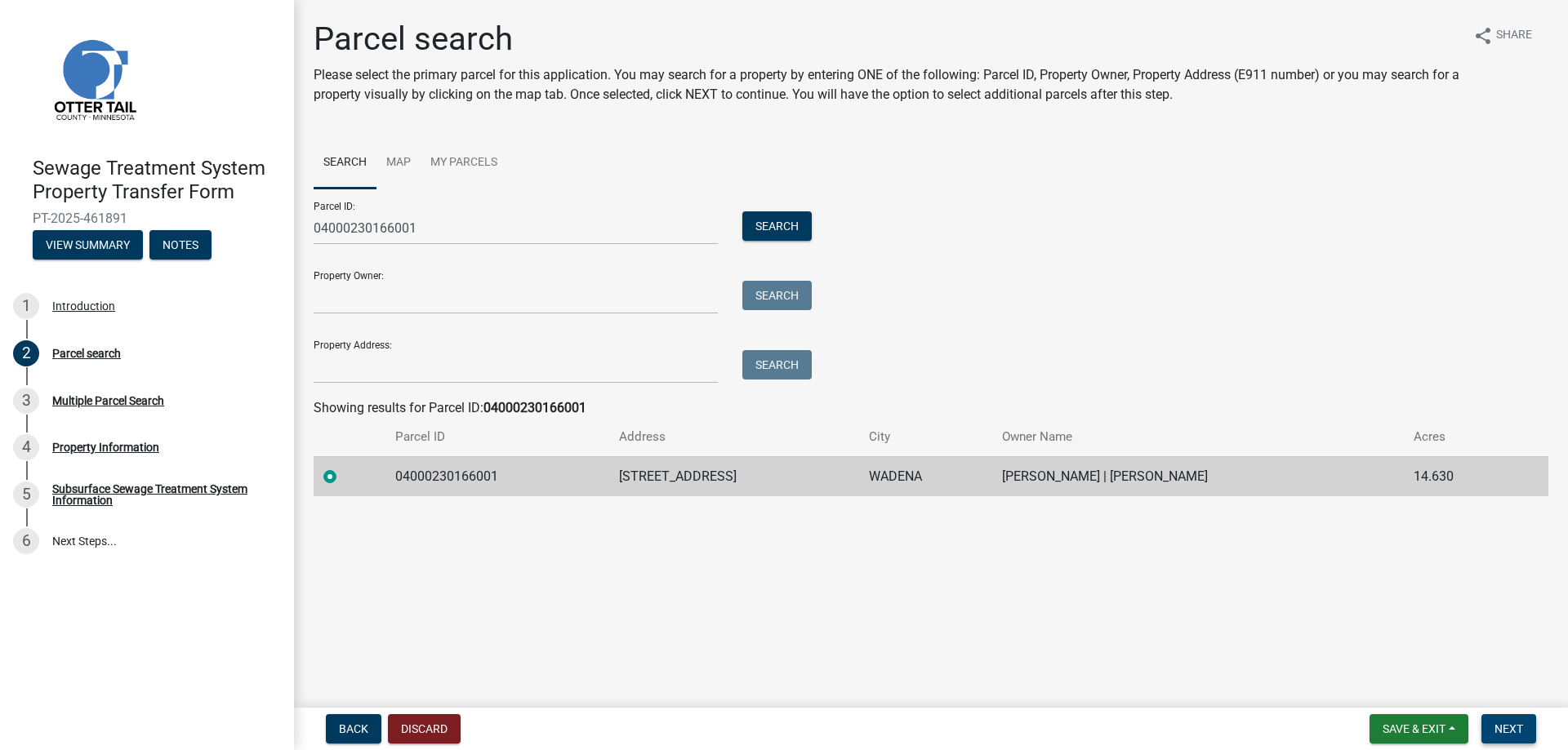
click at [1505, 723] on span "Next" at bounding box center [1509, 729] width 28 height 13
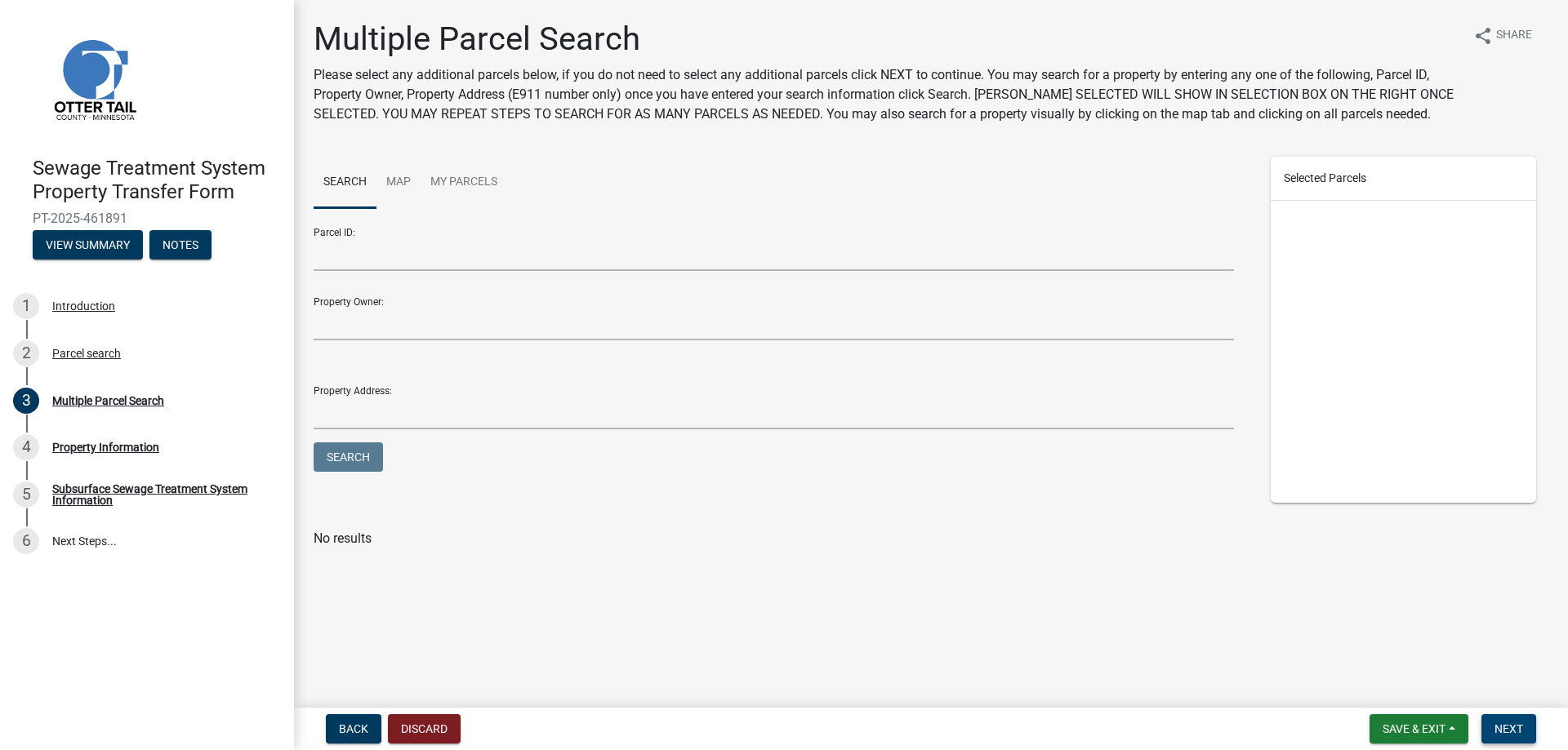
click at [1525, 725] on button "Next" at bounding box center [1509, 728] width 55 height 29
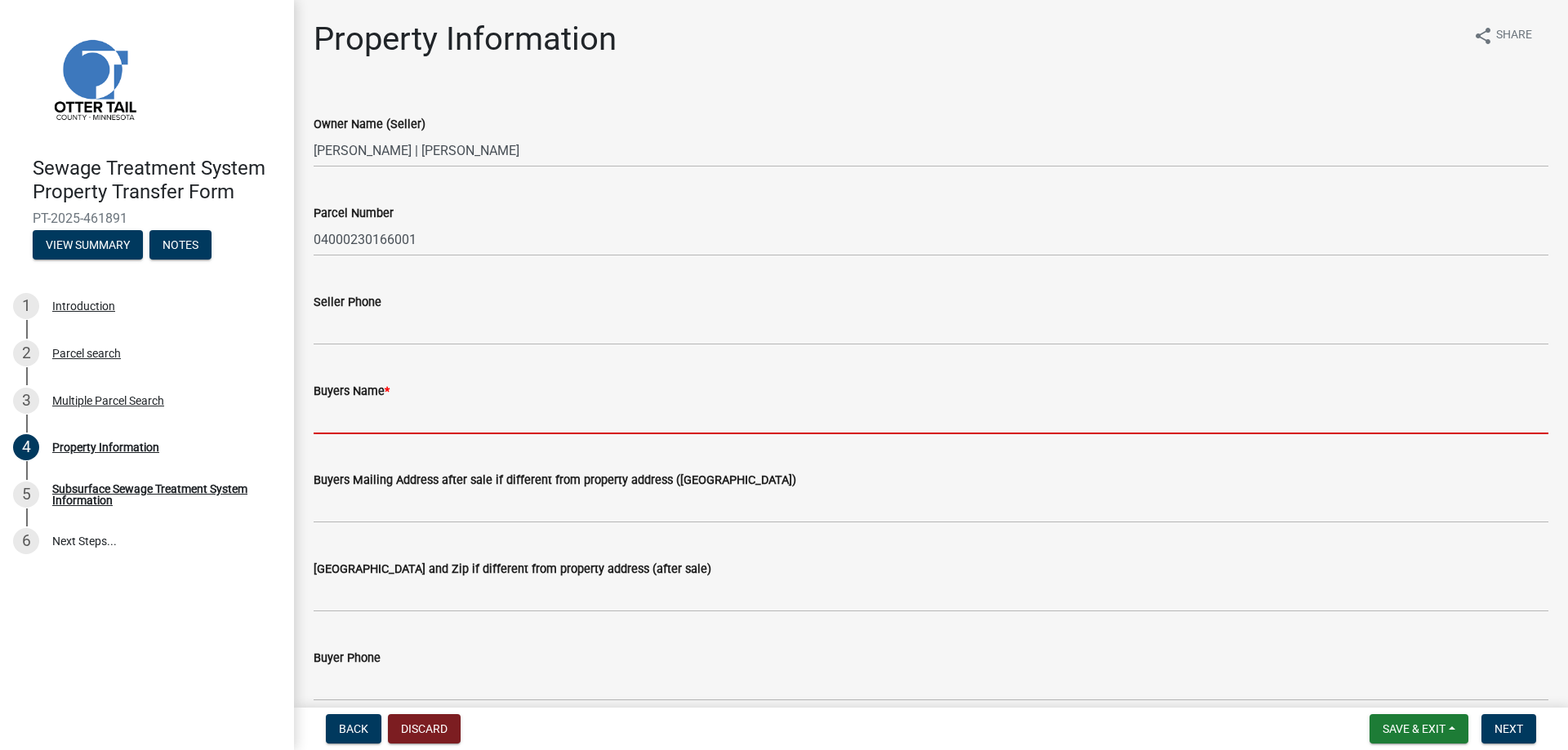
click at [344, 422] on input "Buyers Name *" at bounding box center [931, 417] width 1235 height 33
type input "e"
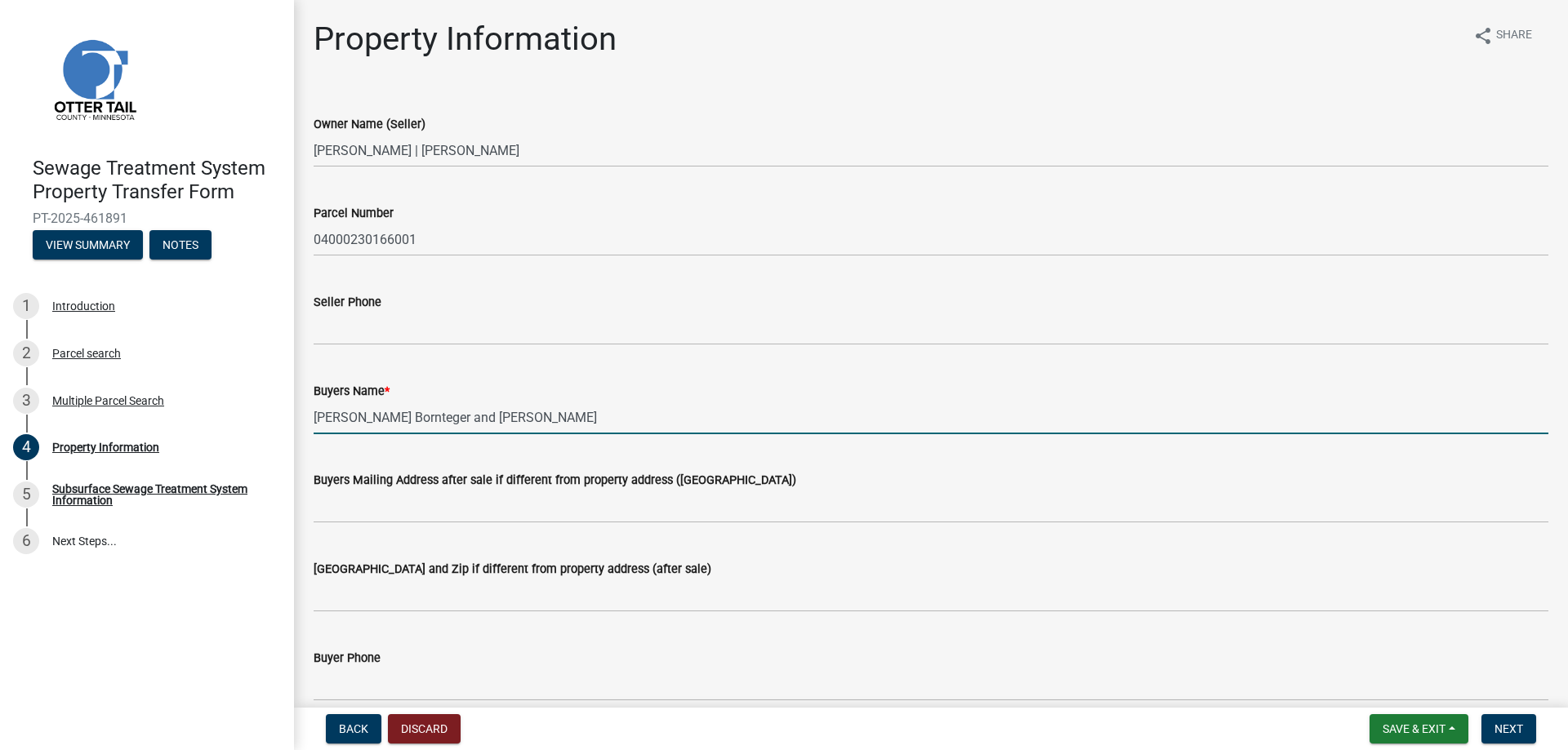
type input "[PERSON_NAME] Bornteger and [PERSON_NAME]"
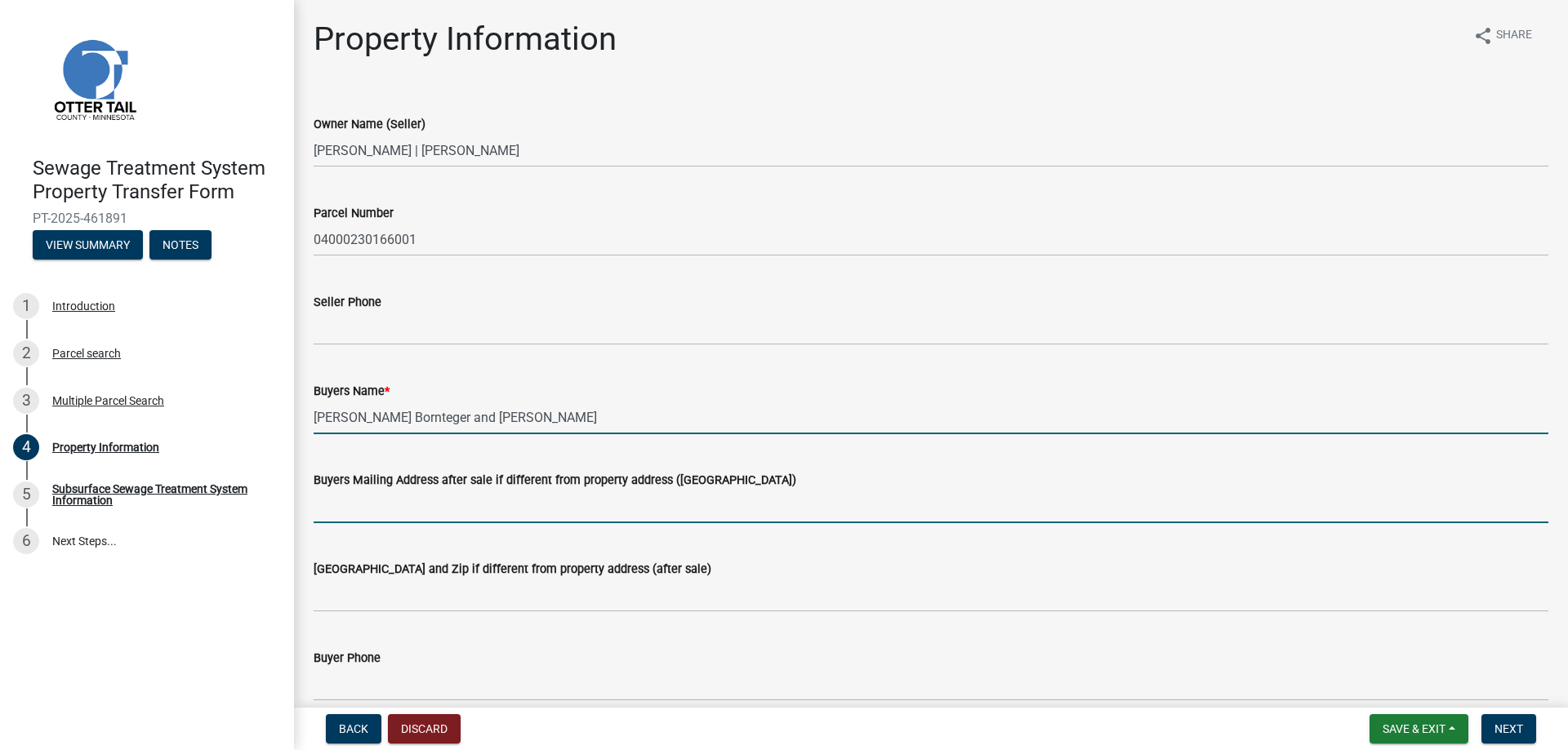
click at [388, 513] on input "Buyers Mailing Address after sale if different from property address ([GEOGRAPH…" at bounding box center [931, 506] width 1235 height 33
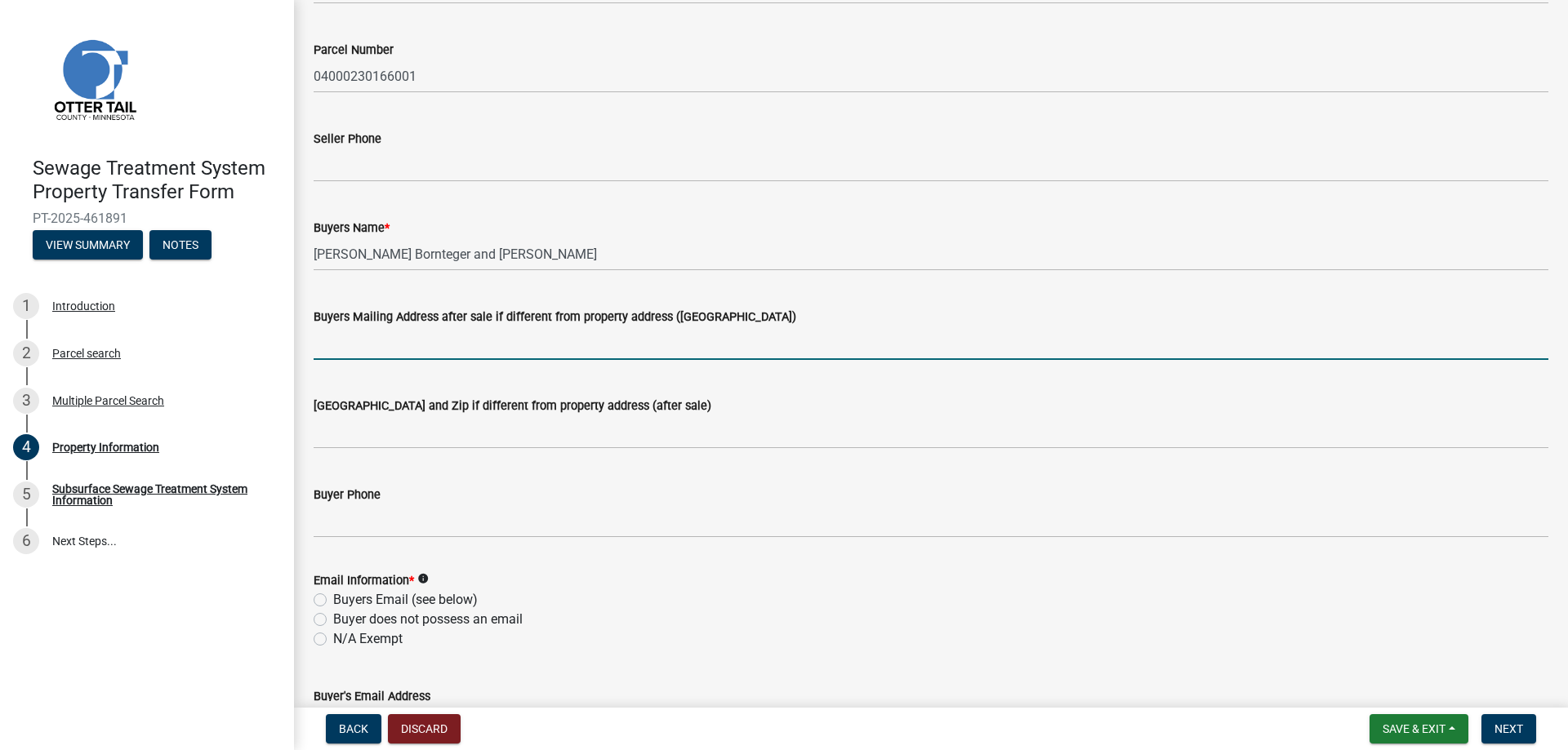
scroll to position [245, 0]
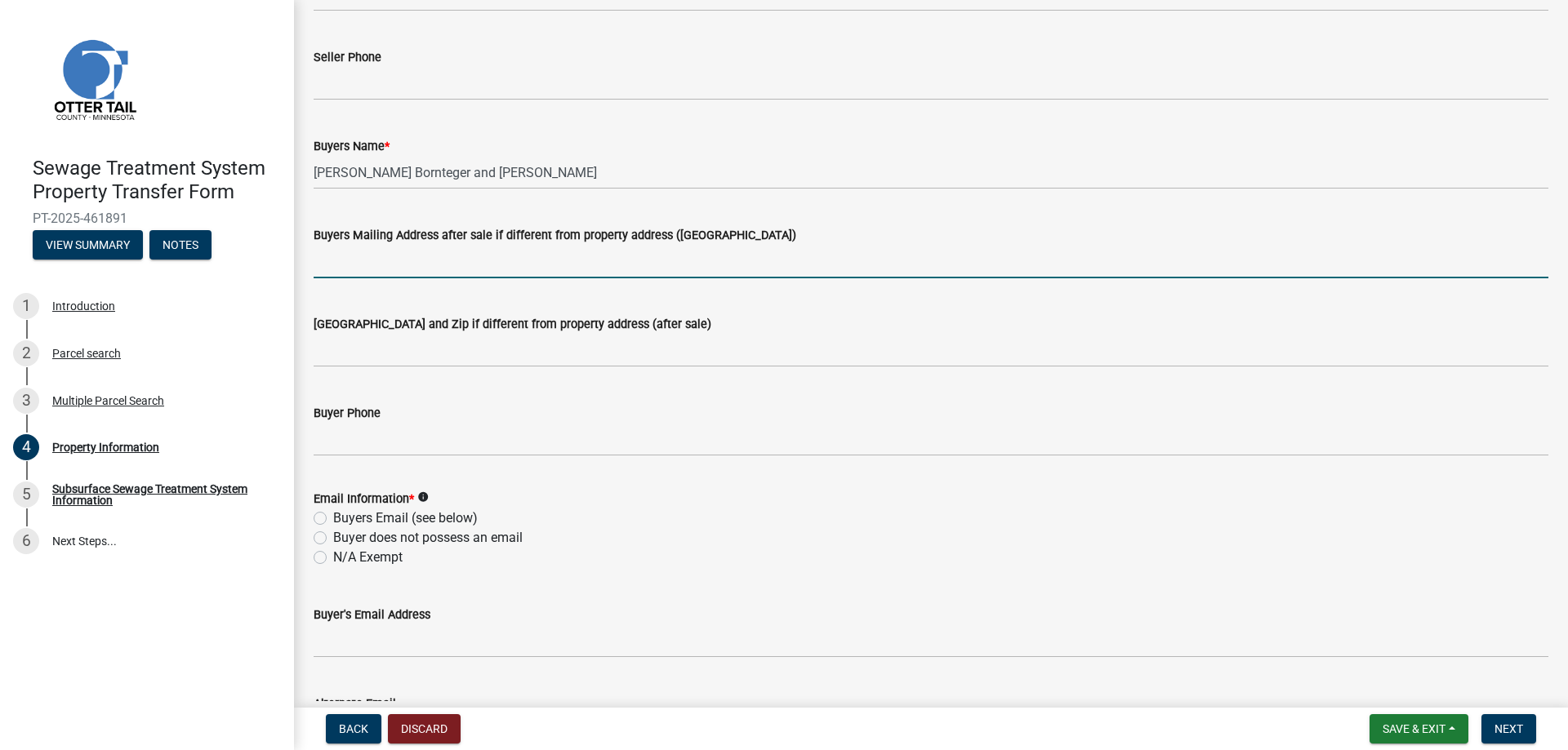
click at [355, 541] on label "Buyer does not possess an email" at bounding box center [428, 538] width 190 height 20
click at [344, 539] on input "Buyer does not possess an email" at bounding box center [338, 533] width 10 height 10
radio input "true"
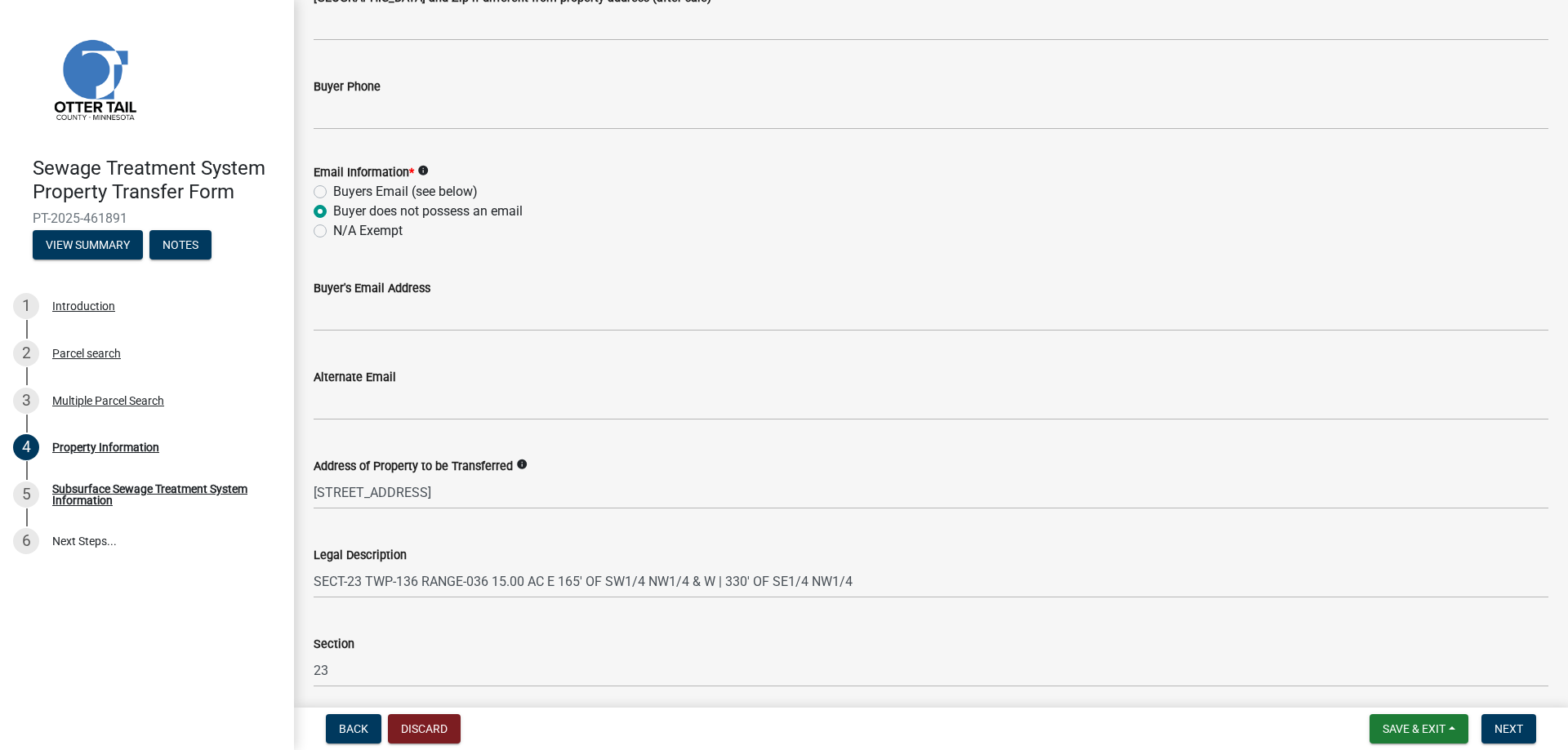
scroll to position [725, 0]
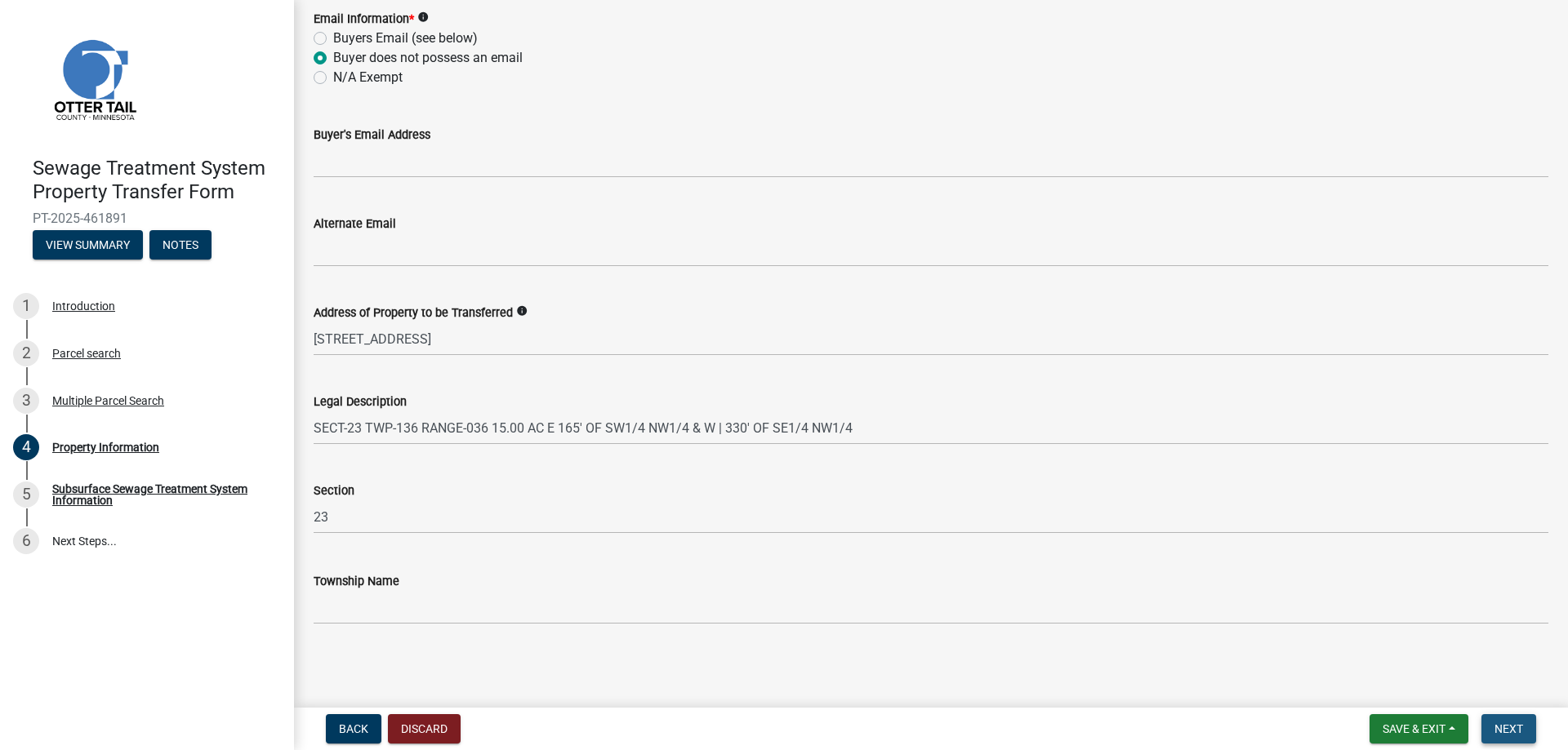
click at [1504, 739] on button "Next" at bounding box center [1509, 728] width 55 height 29
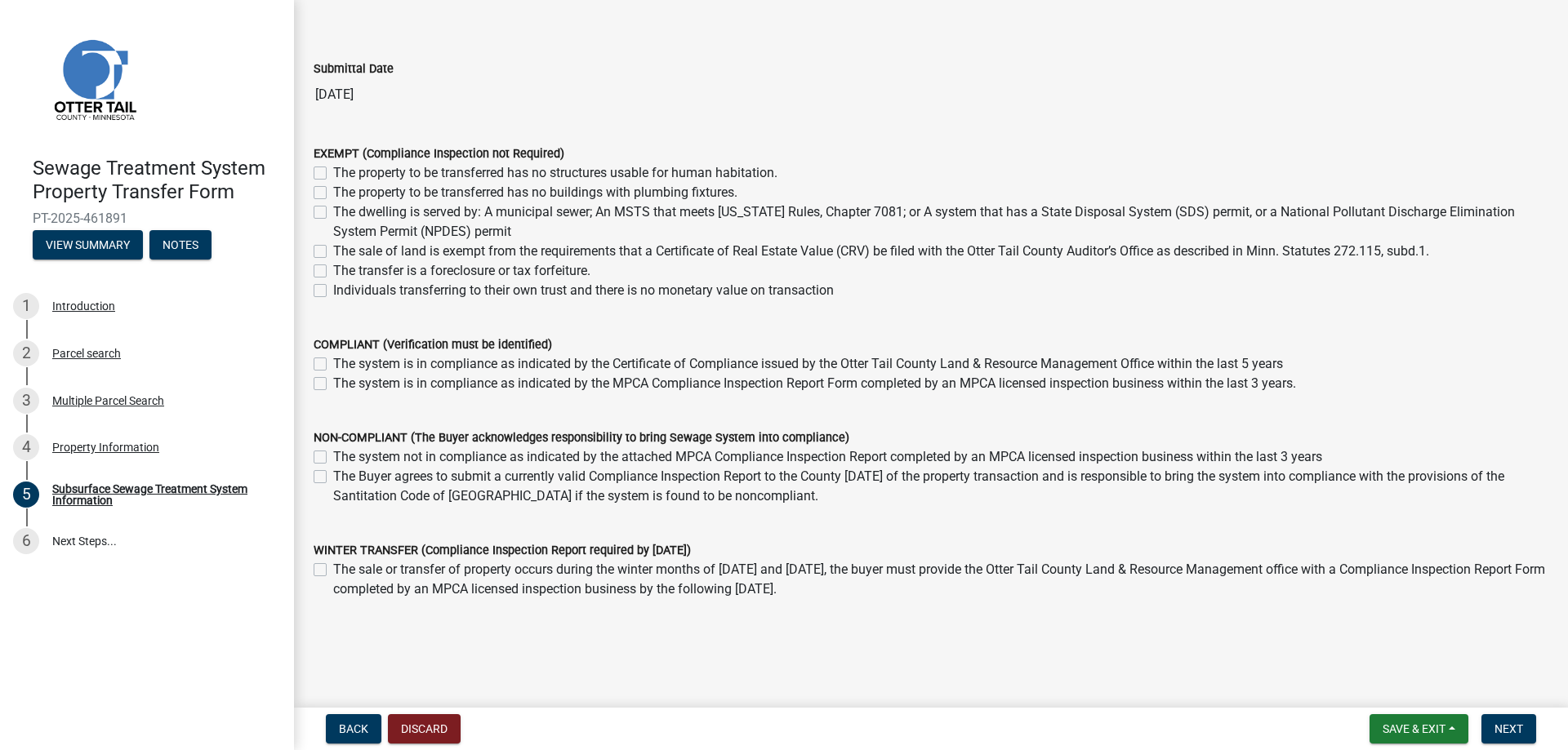
scroll to position [110, 0]
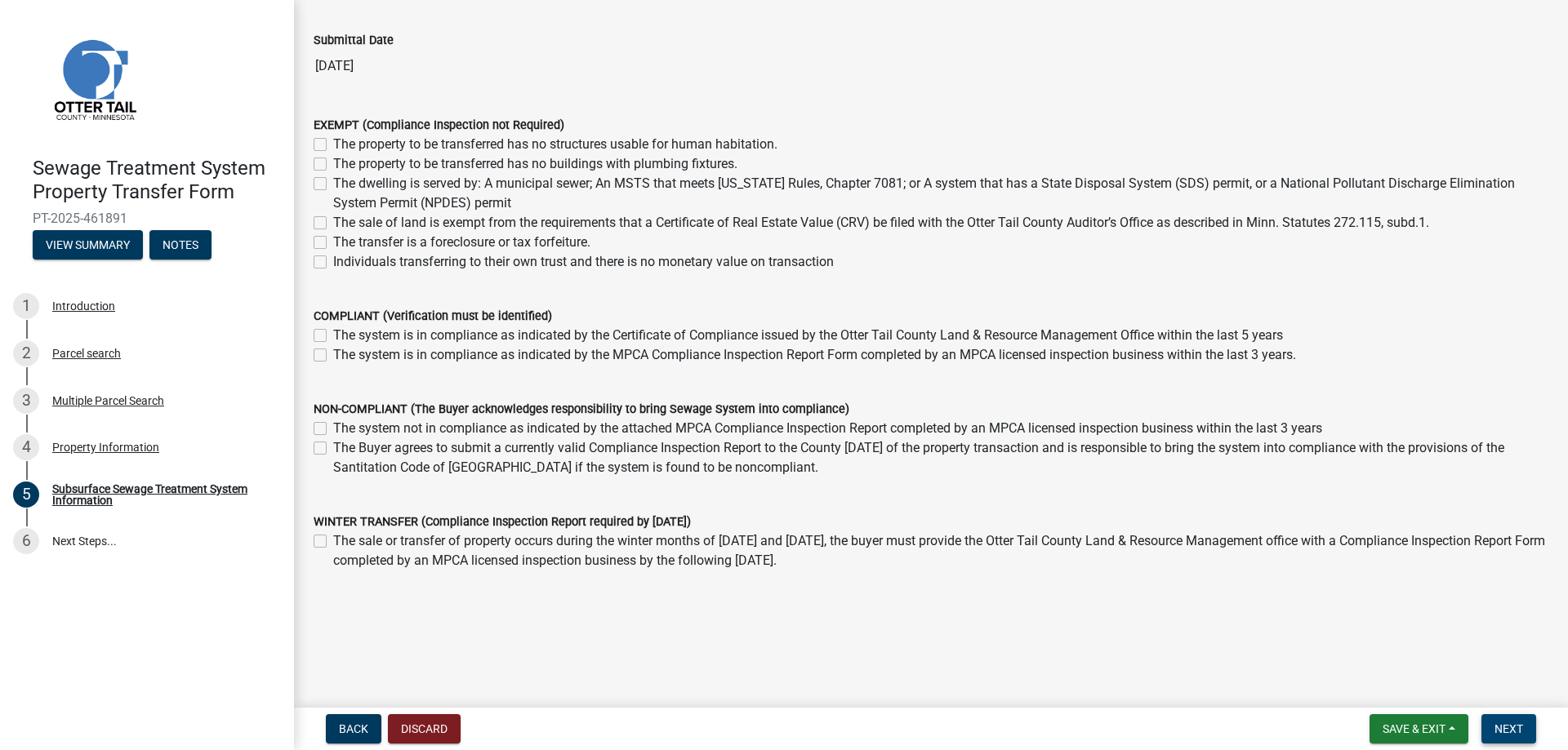
click at [1519, 732] on span "Next" at bounding box center [1509, 729] width 28 height 13
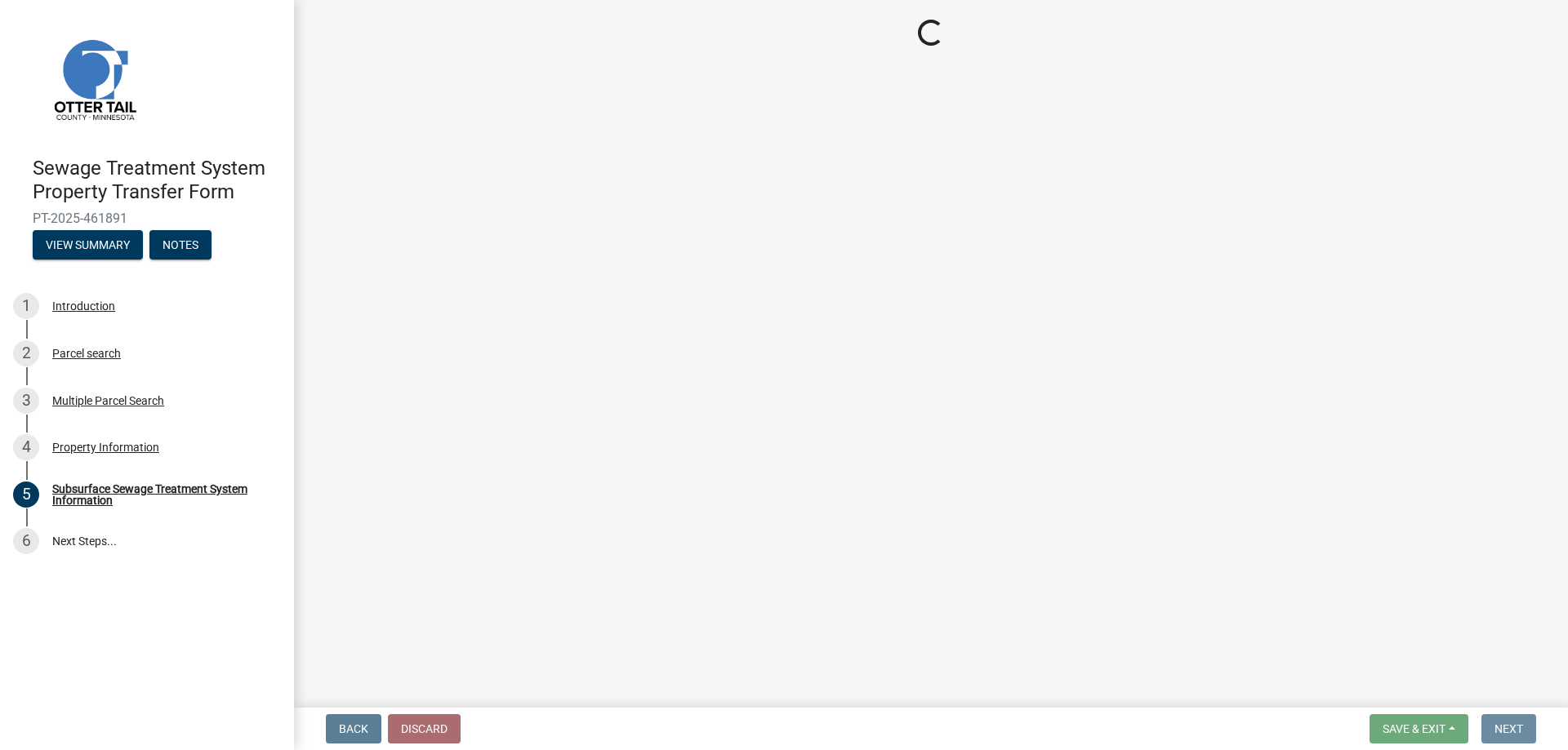
scroll to position [0, 0]
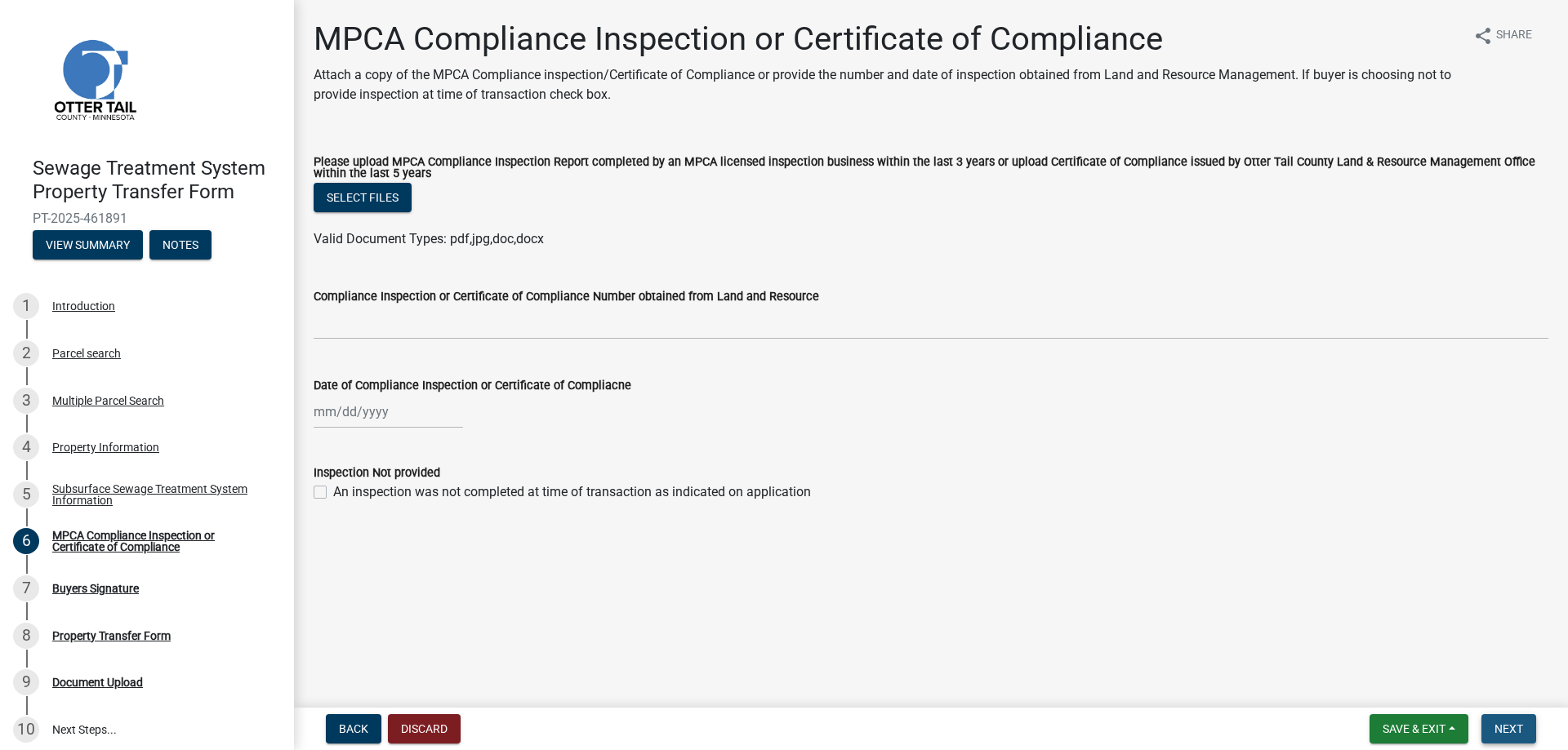
click at [1508, 730] on span "Next" at bounding box center [1509, 729] width 28 height 13
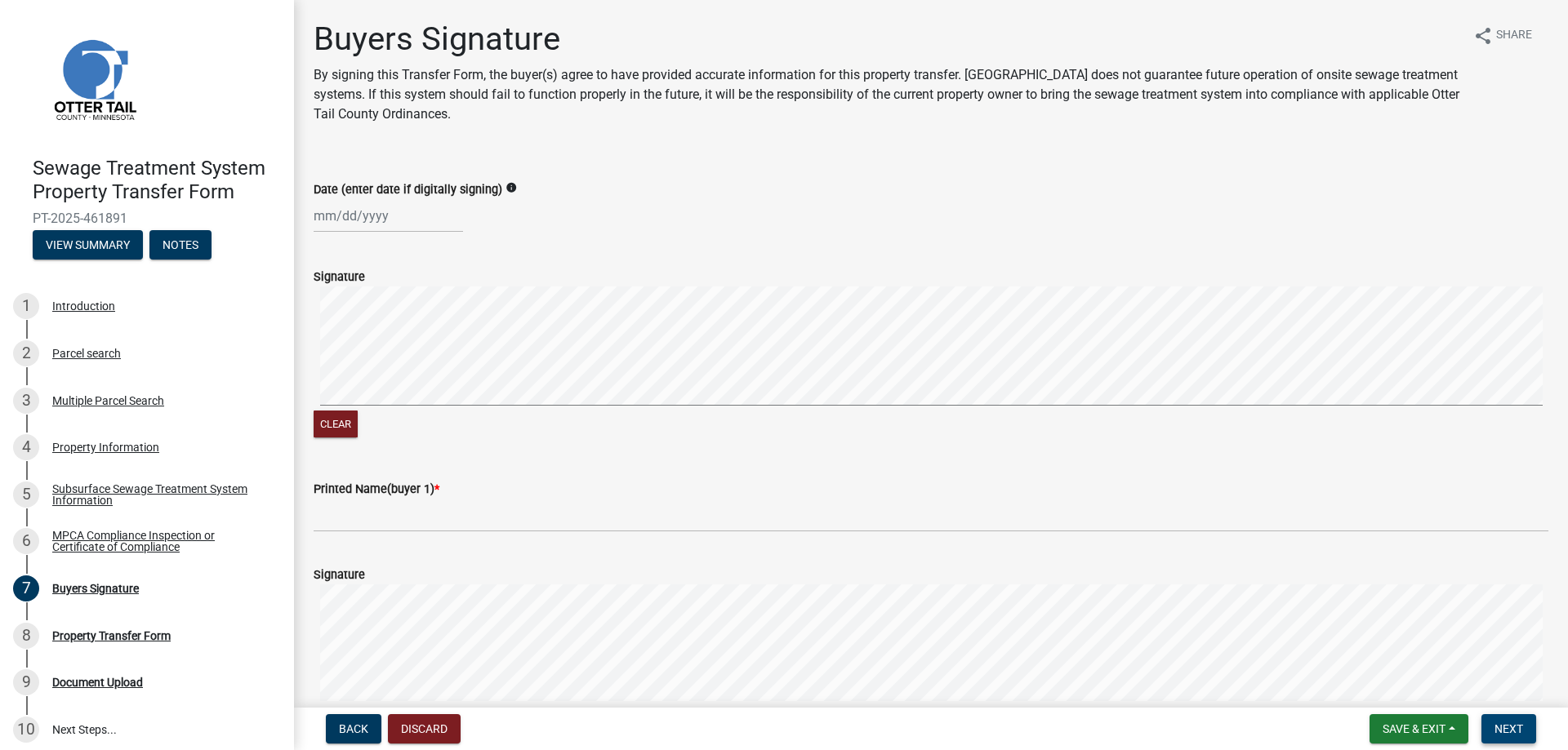
click at [1509, 732] on span "Next" at bounding box center [1509, 729] width 28 height 13
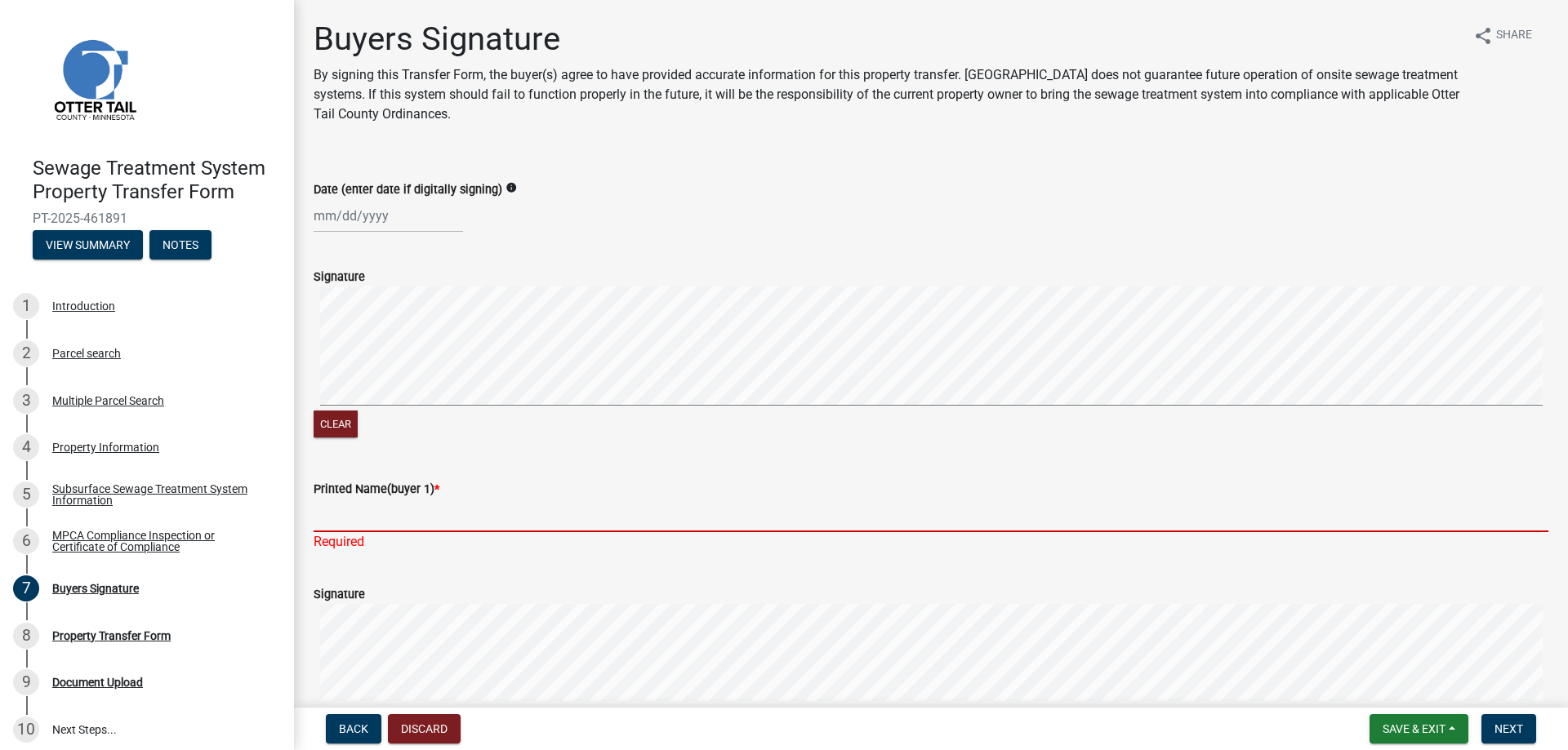
click at [341, 527] on input "Printed Name(buyer 1) *" at bounding box center [931, 515] width 1235 height 33
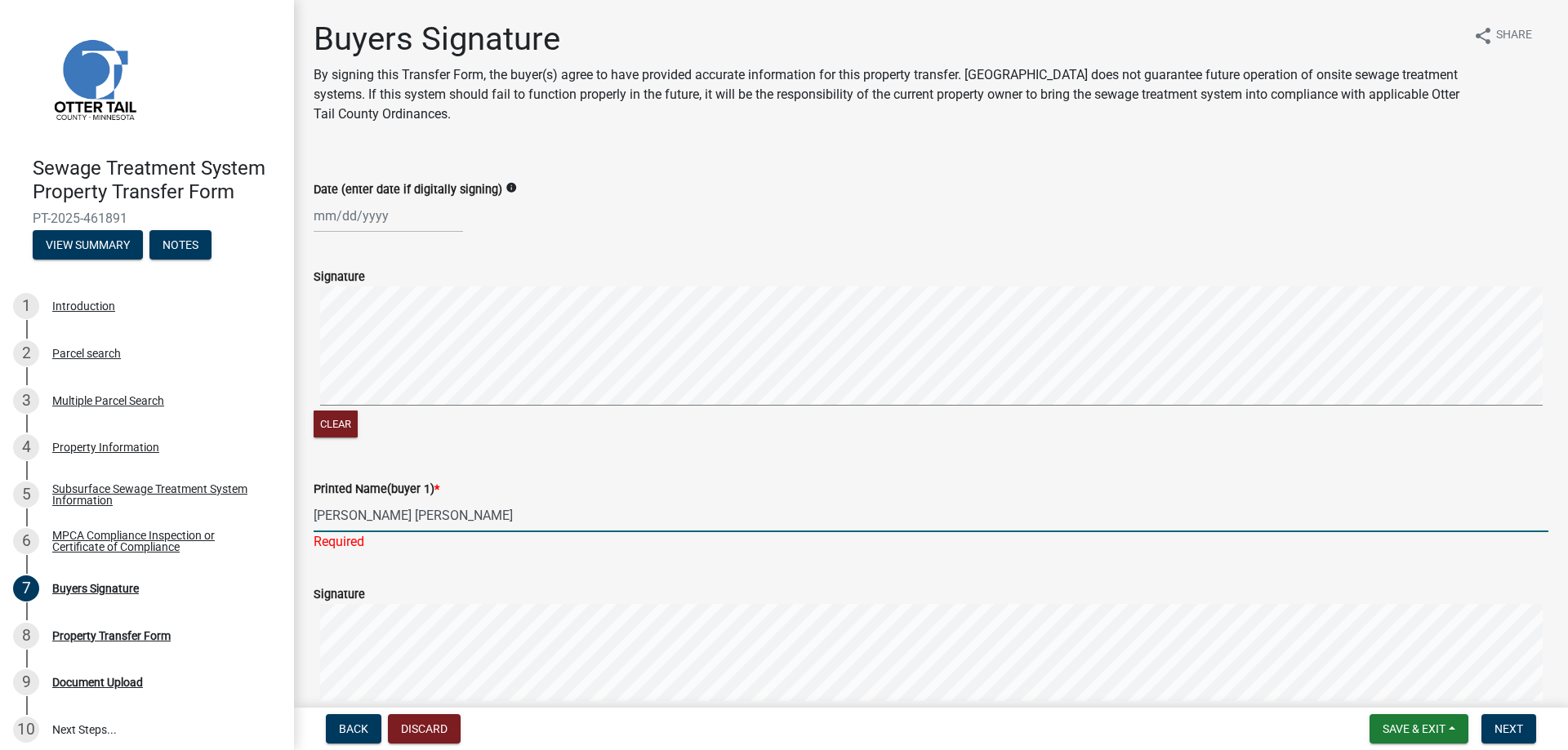
type input "Bennie E. C. Bontreger"
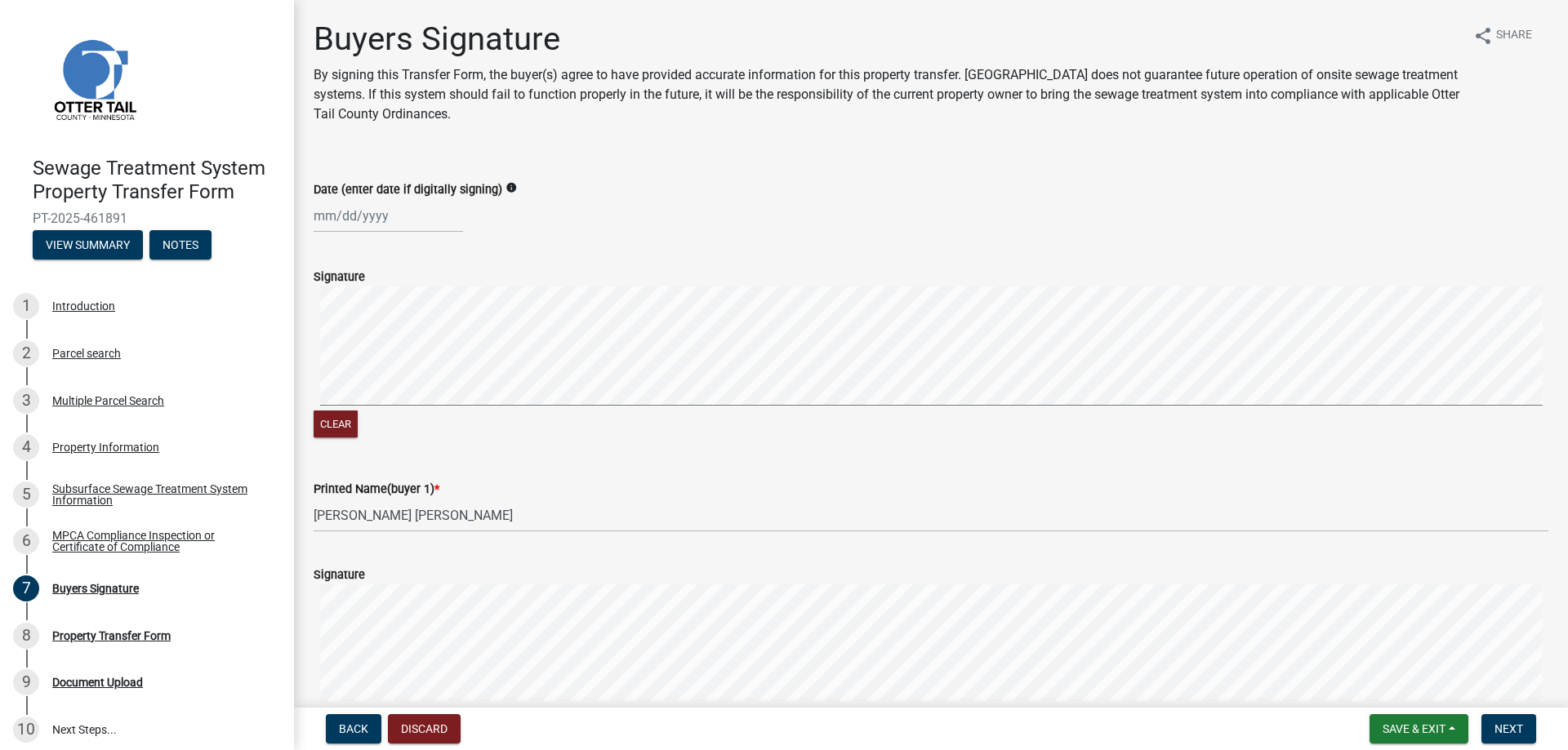
click at [610, 593] on form "Signature Clear" at bounding box center [931, 642] width 1235 height 194
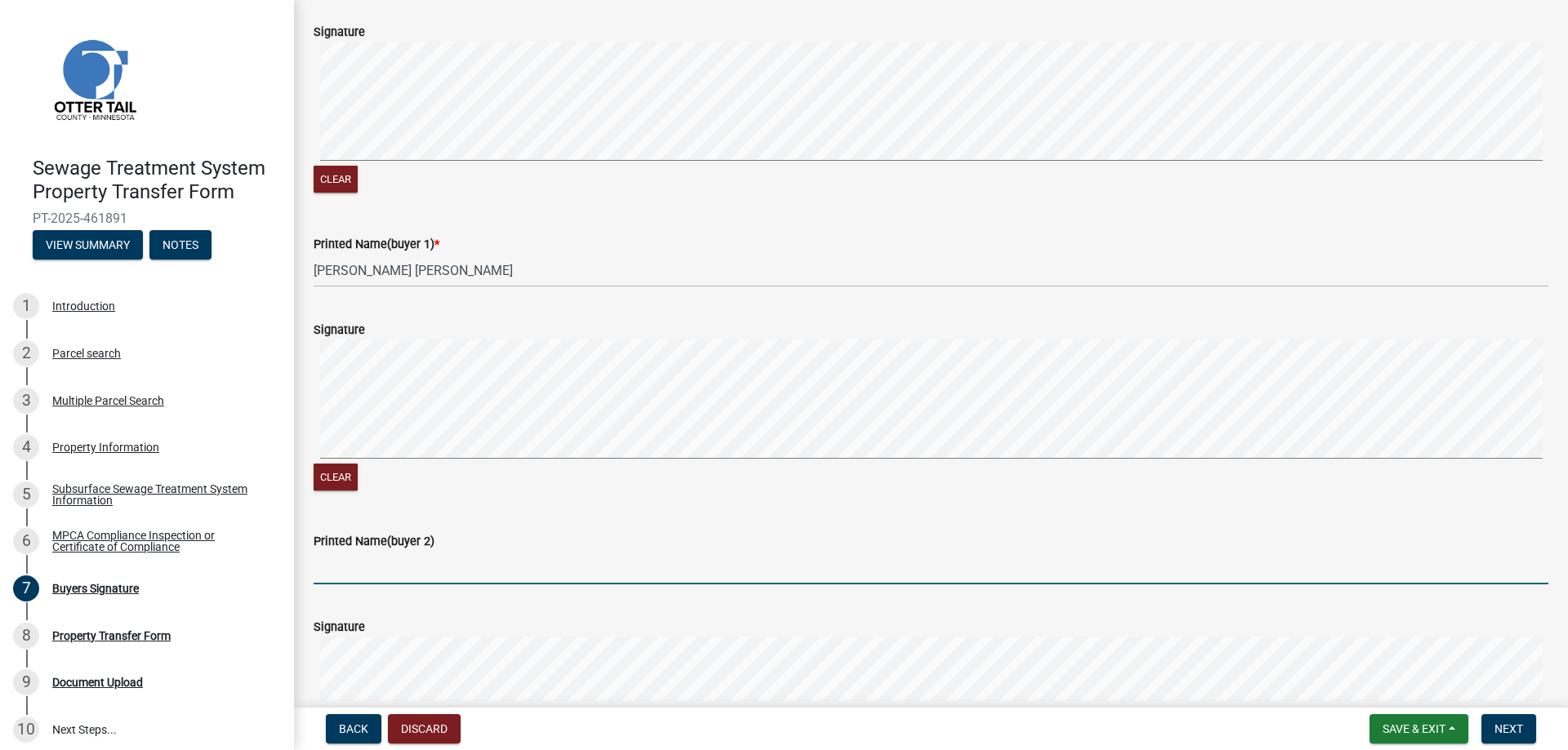
click at [347, 577] on input "Printed Name(buyer 2)" at bounding box center [931, 567] width 1235 height 33
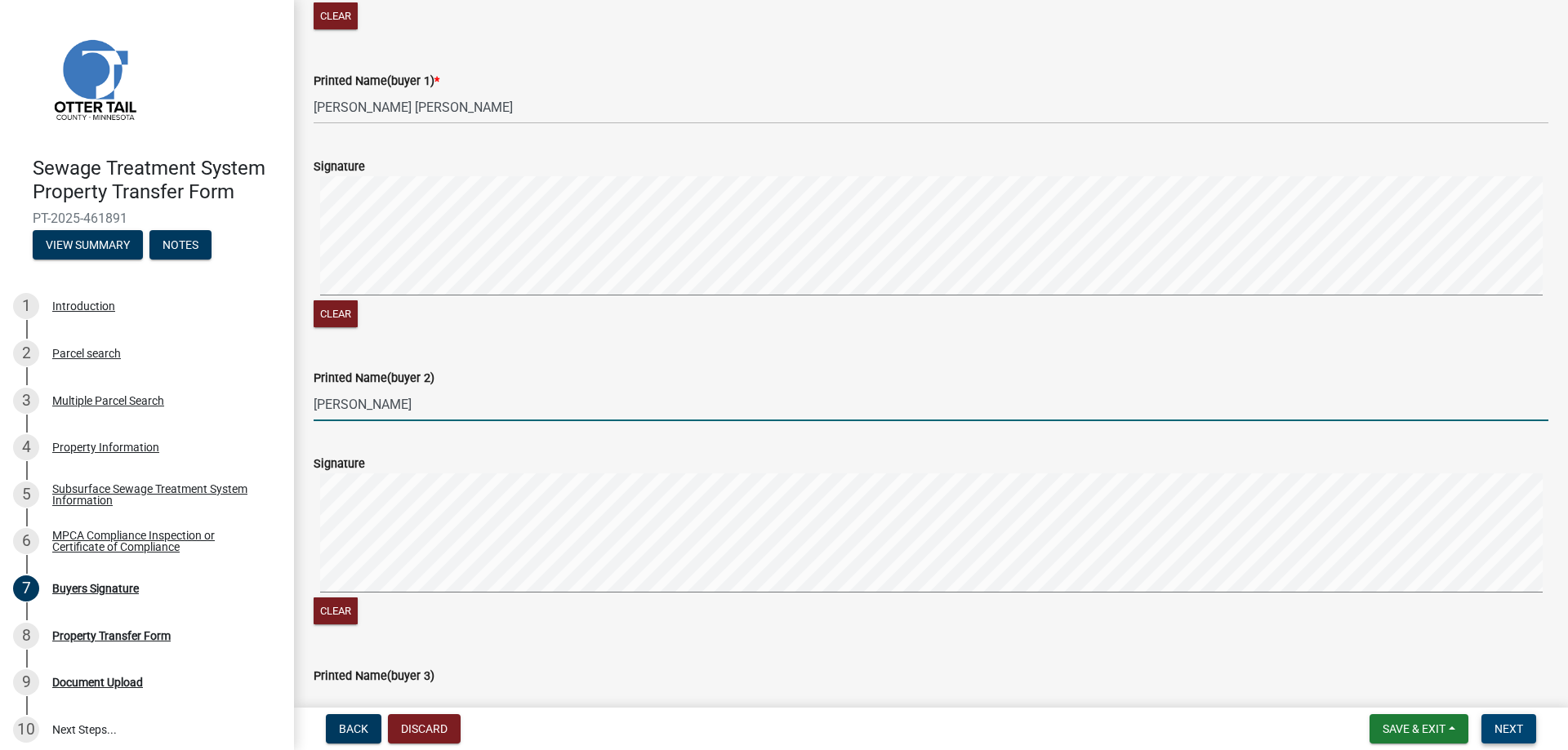
type input "Susie P Borntreger"
click at [1515, 734] on span "Next" at bounding box center [1509, 729] width 28 height 13
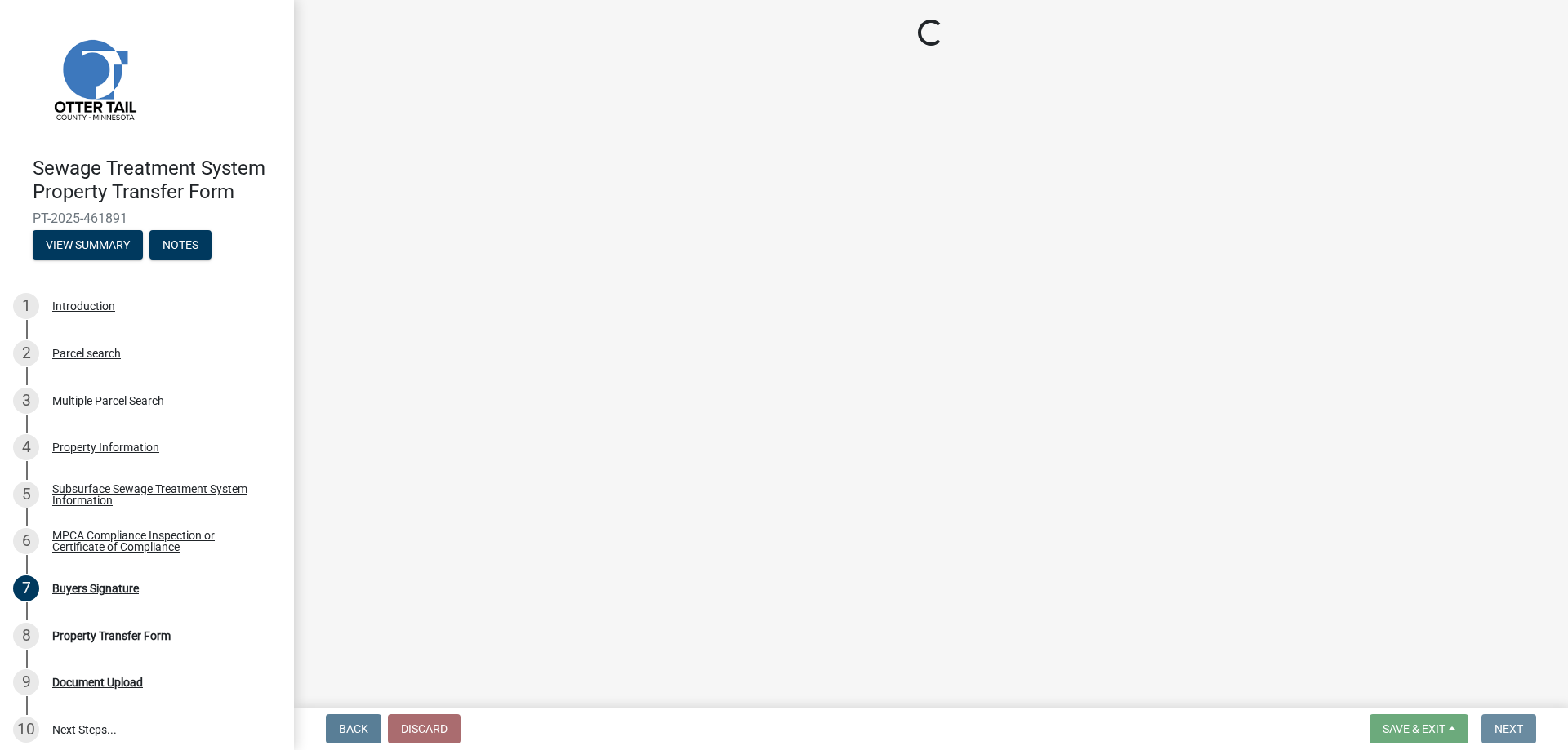
scroll to position [0, 0]
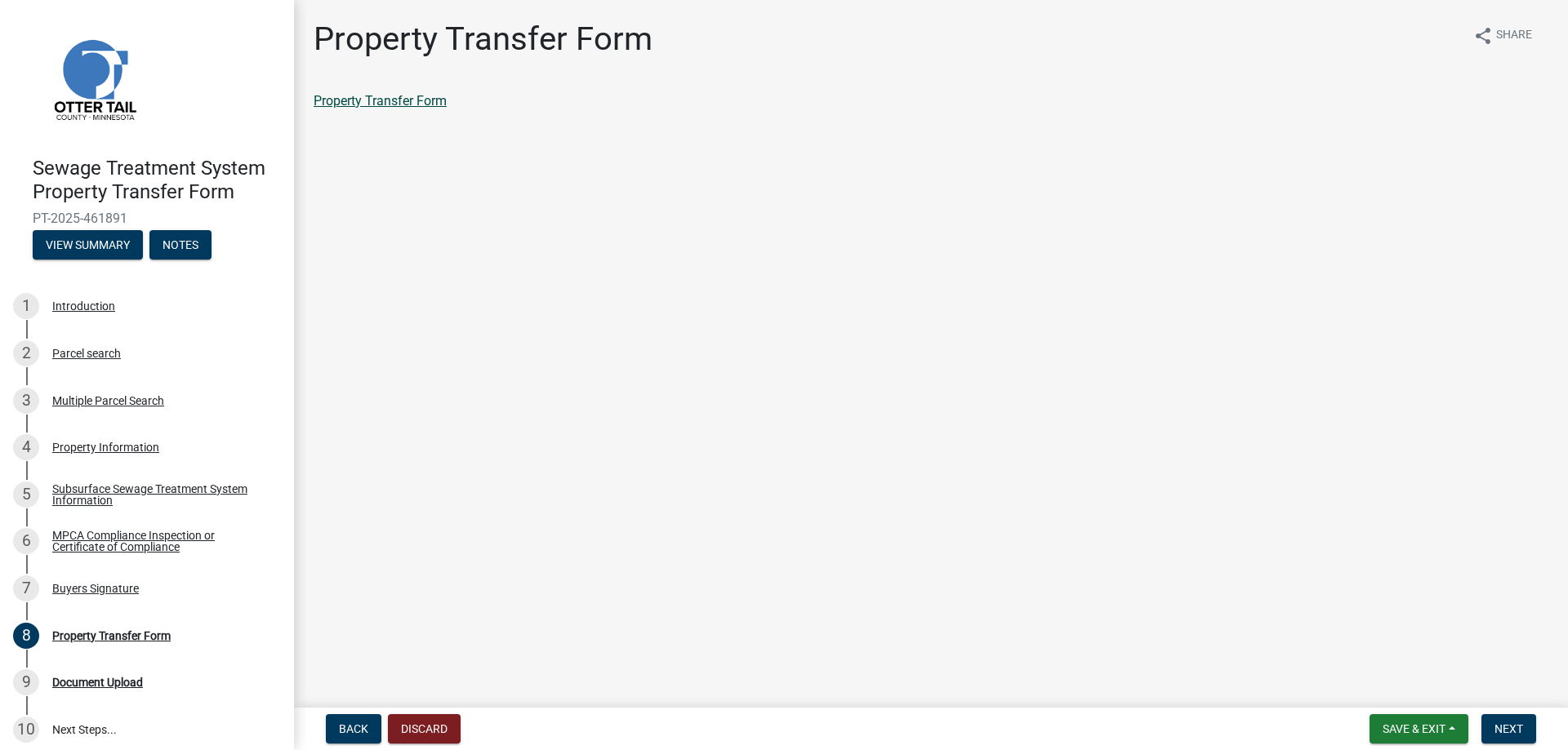
click at [388, 95] on link "Property Transfer Form" at bounding box center [379, 101] width 133 height 15
click at [1508, 725] on span "Next" at bounding box center [1509, 729] width 28 height 13
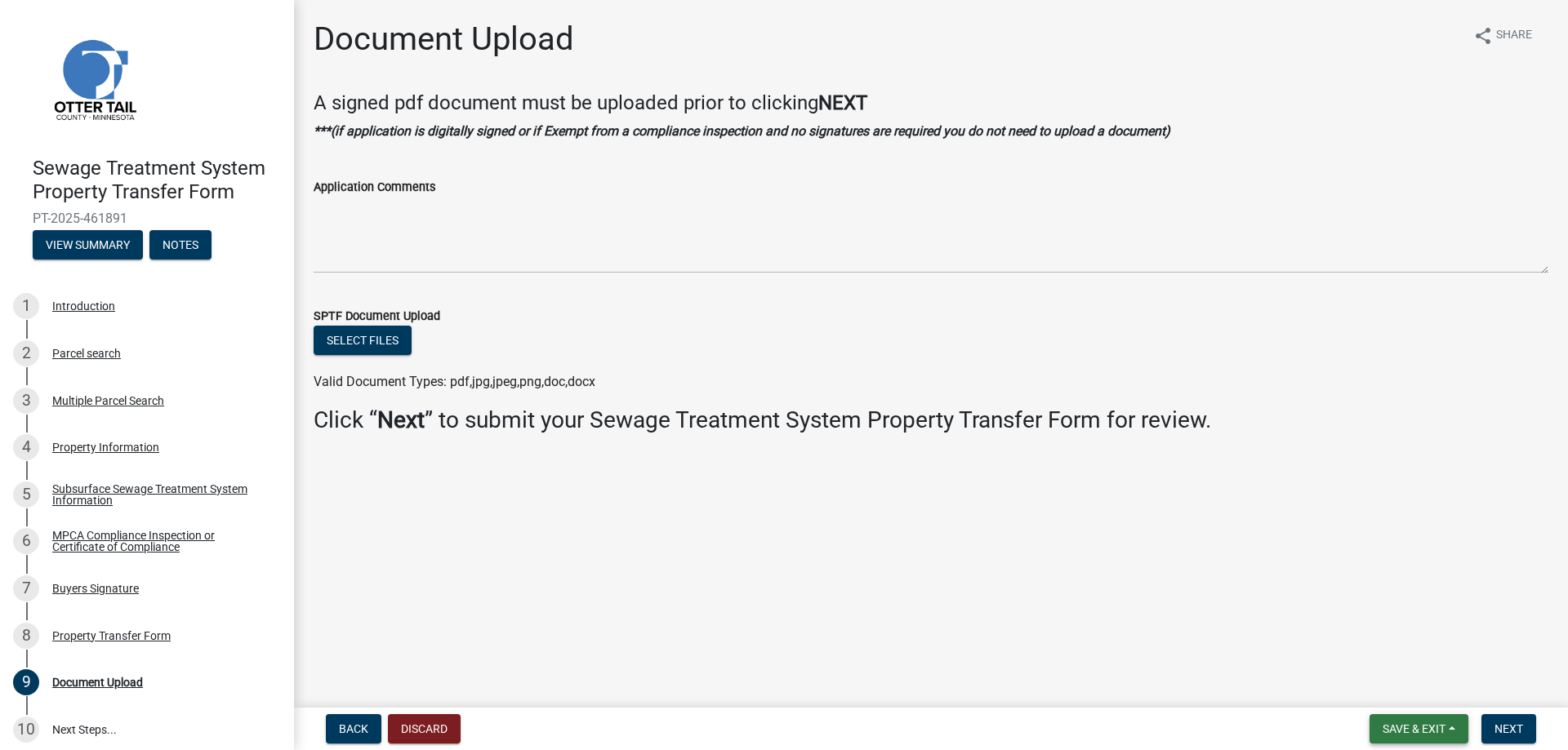
click at [1416, 728] on span "Save & Exit" at bounding box center [1414, 729] width 63 height 13
click at [1373, 688] on button "Save & Exit" at bounding box center [1403, 687] width 130 height 40
